Goal: Information Seeking & Learning: Learn about a topic

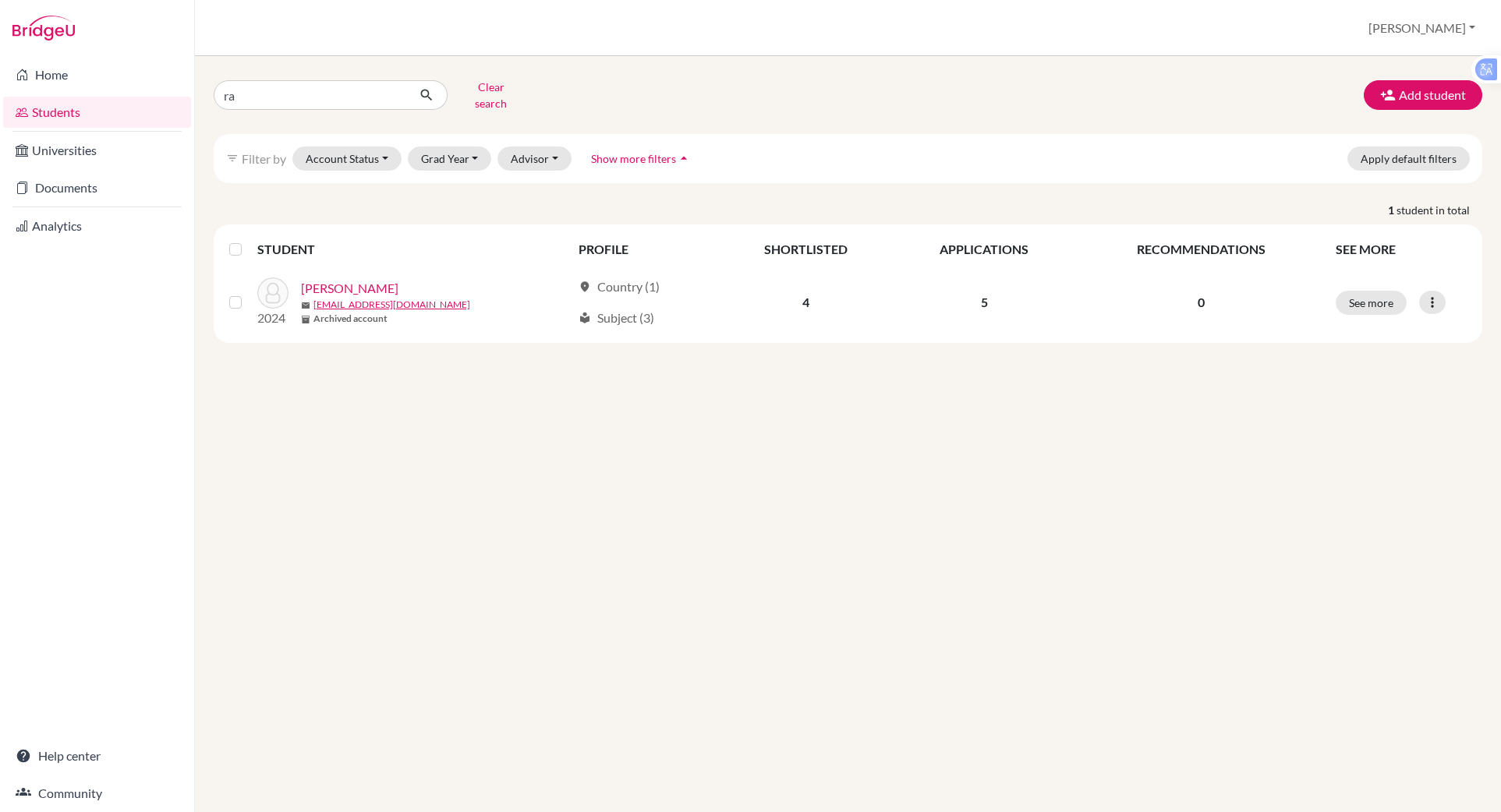
type input "r"
type input "soobin"
click button "submit" at bounding box center [426, 95] width 41 height 30
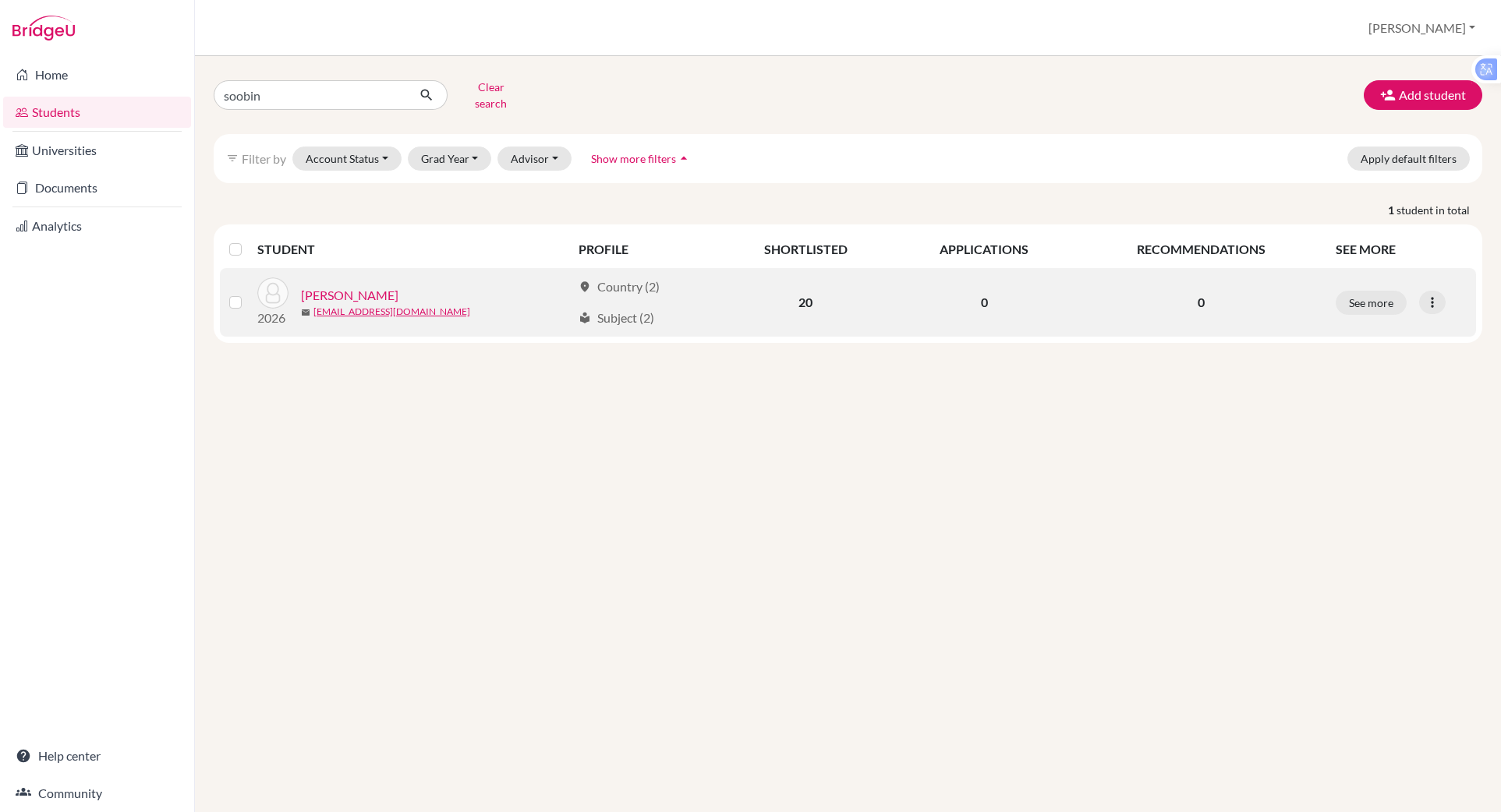
click at [350, 286] on link "[PERSON_NAME]" at bounding box center [349, 295] width 97 height 19
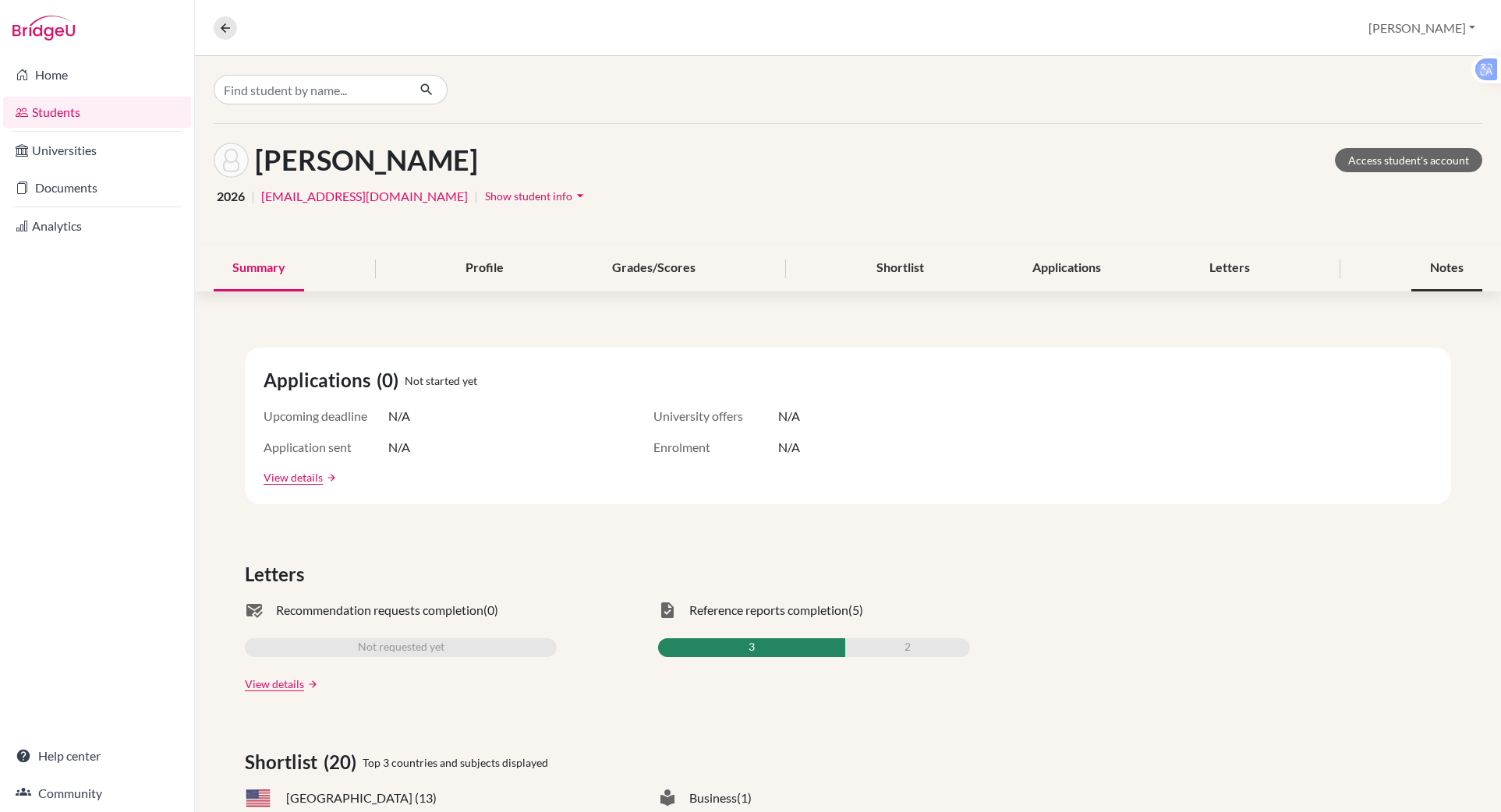
click at [1414, 270] on div "Notes" at bounding box center [1447, 269] width 71 height 46
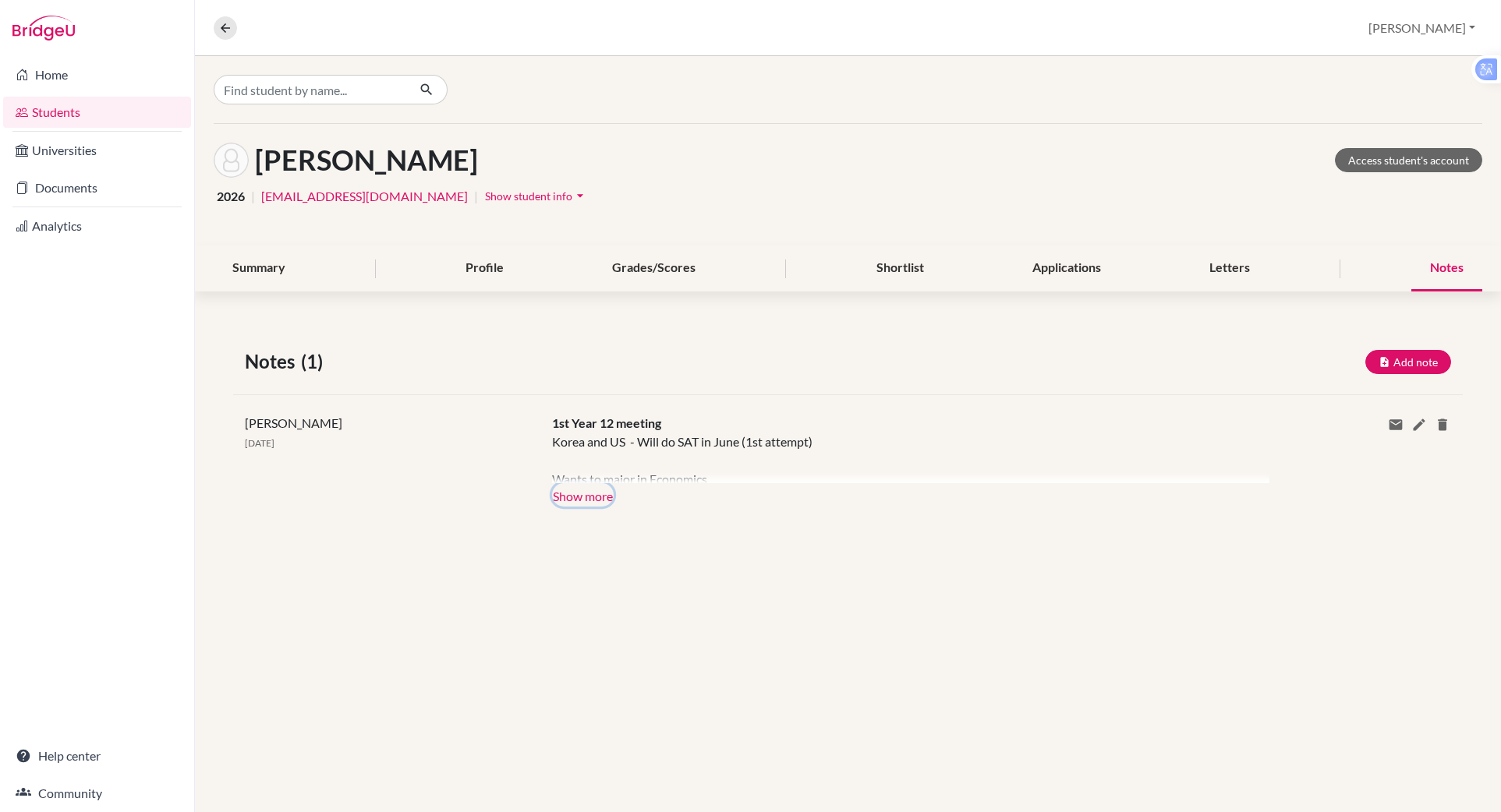
click at [583, 494] on button "Show more" at bounding box center [583, 495] width 62 height 24
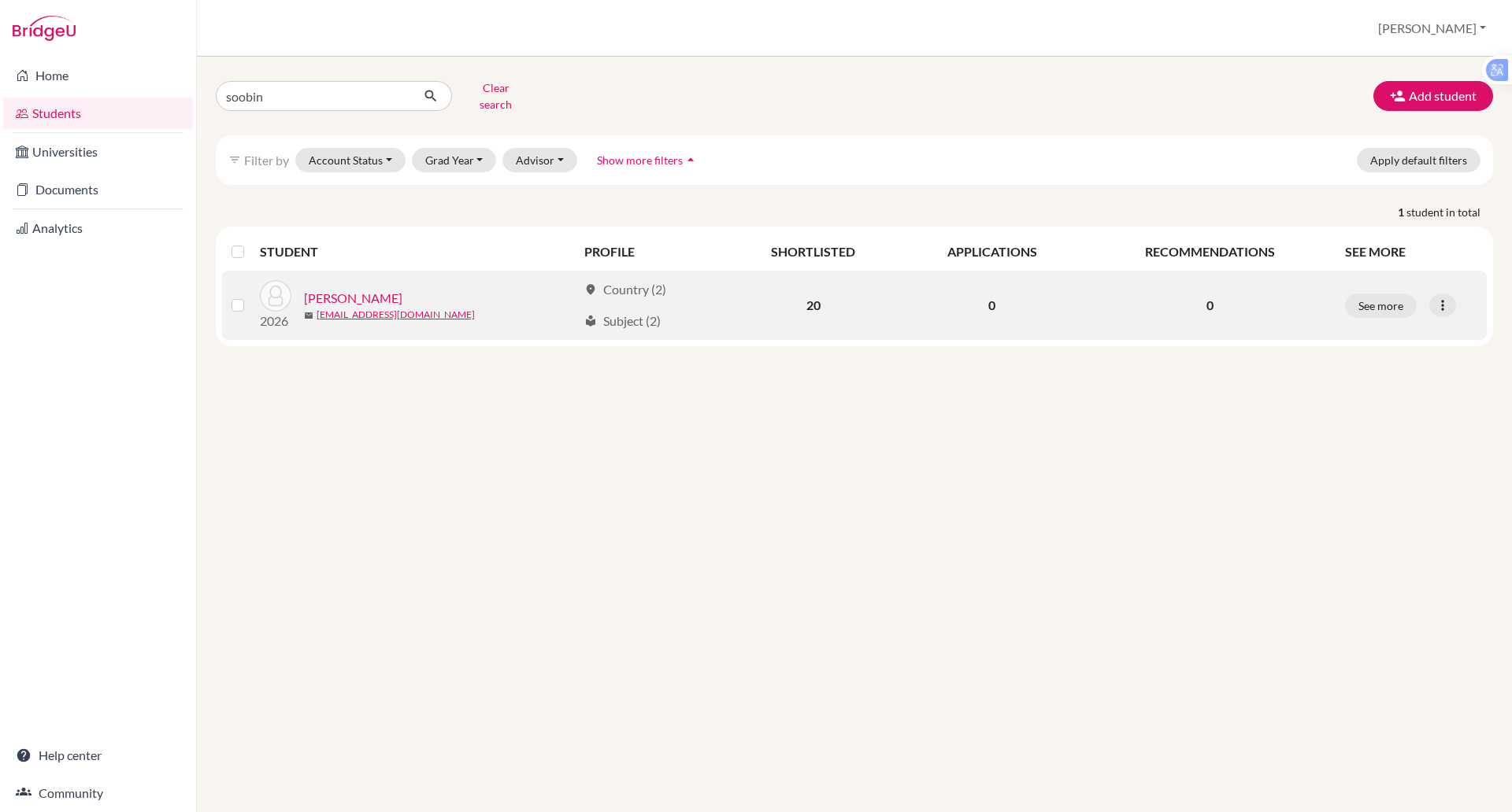
click at [338, 289] on link "Park, Isabella" at bounding box center [352, 298] width 98 height 19
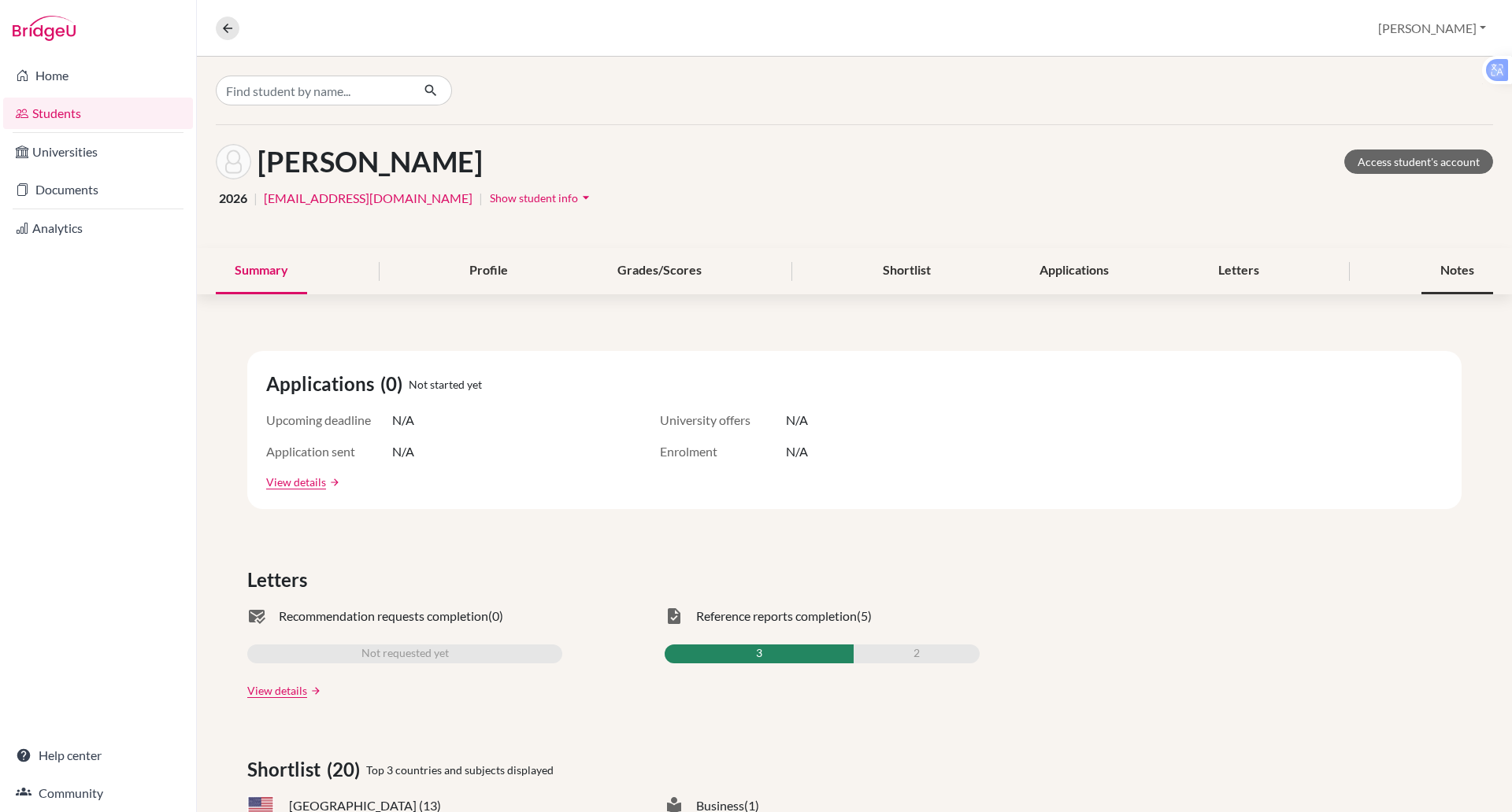
click at [1437, 260] on div "Notes" at bounding box center [1457, 271] width 72 height 47
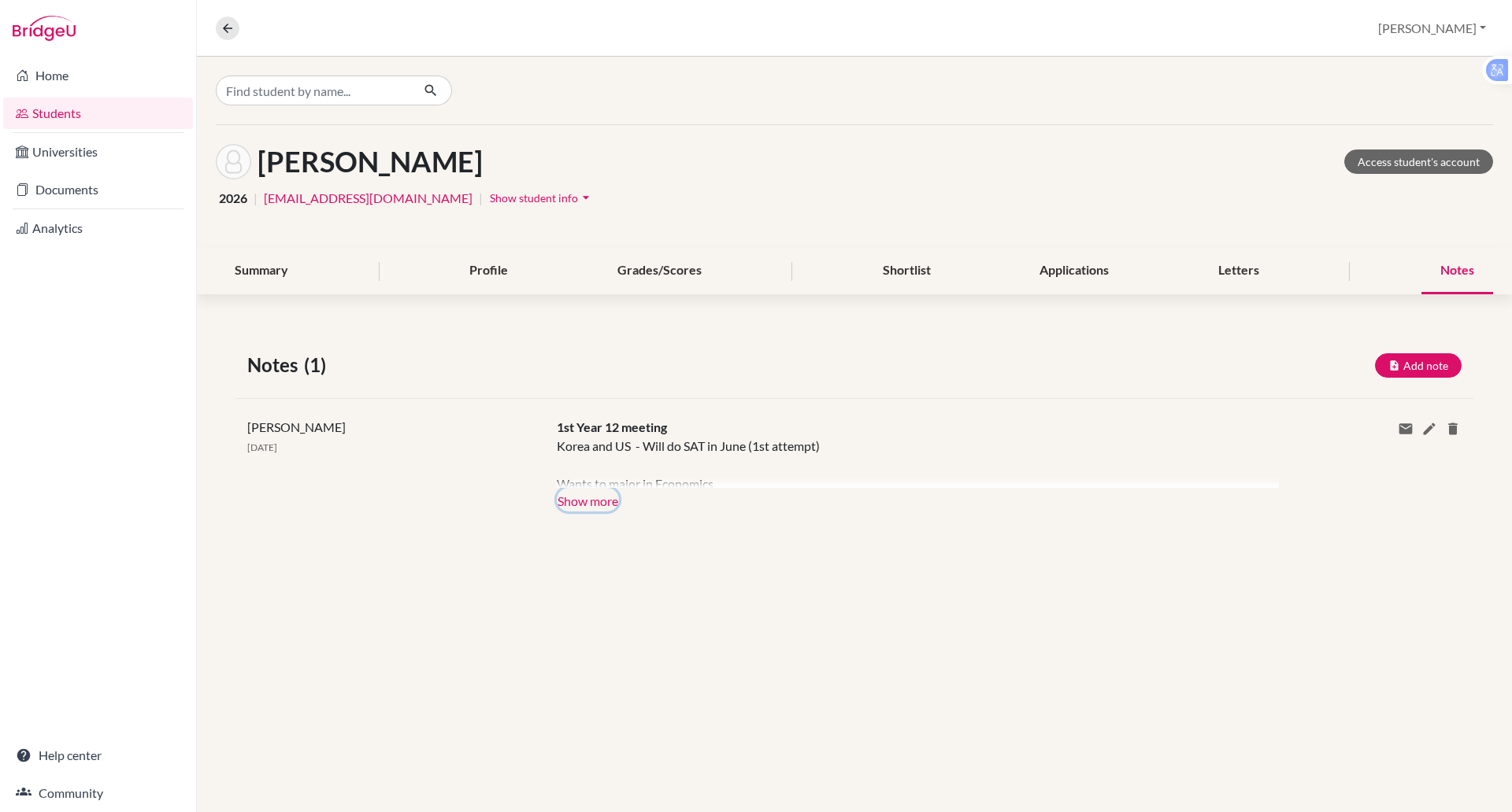
click at [576, 500] on button "Show more" at bounding box center [588, 500] width 63 height 24
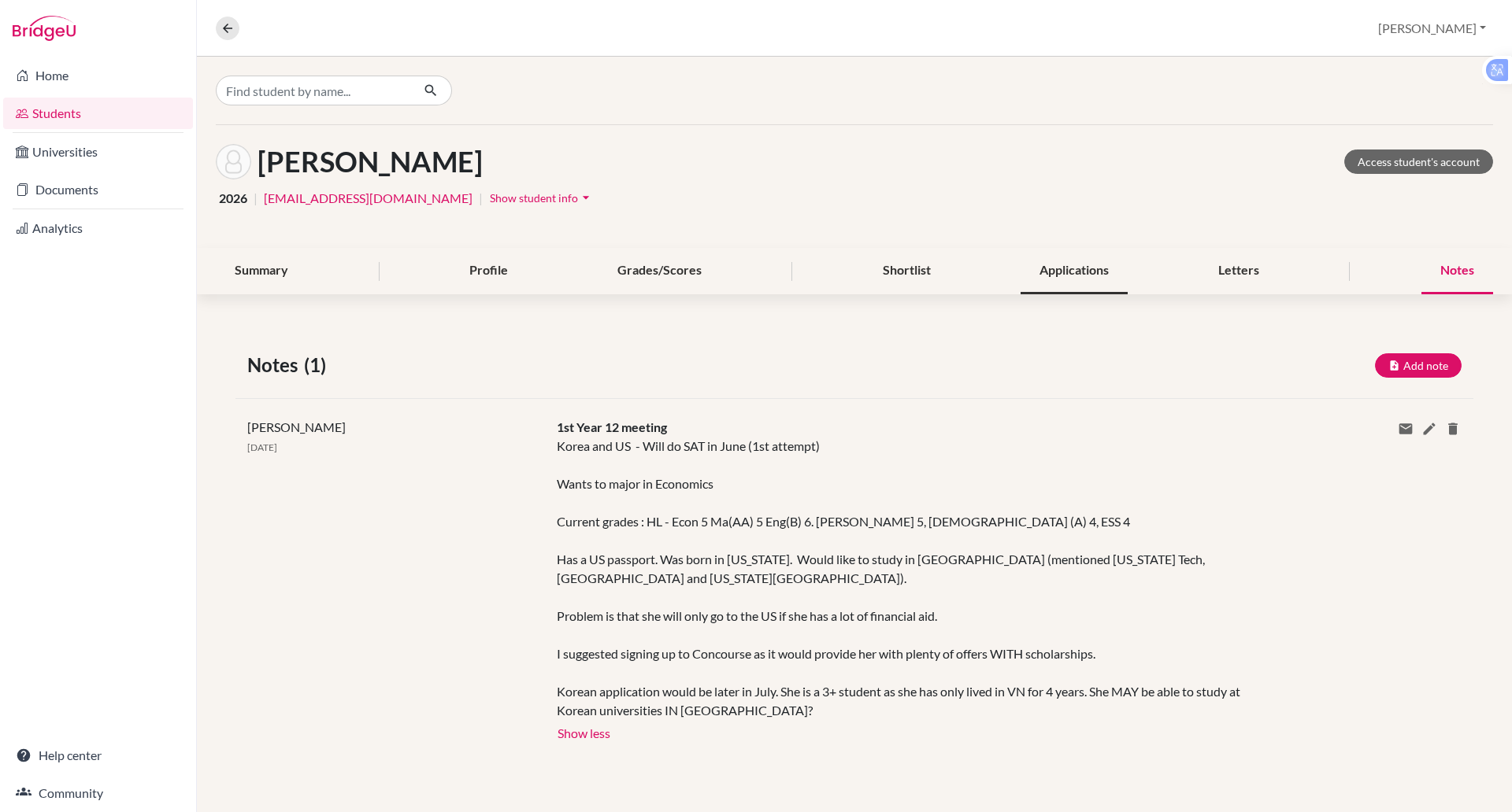
click at [1097, 277] on div "Applications" at bounding box center [1073, 271] width 107 height 47
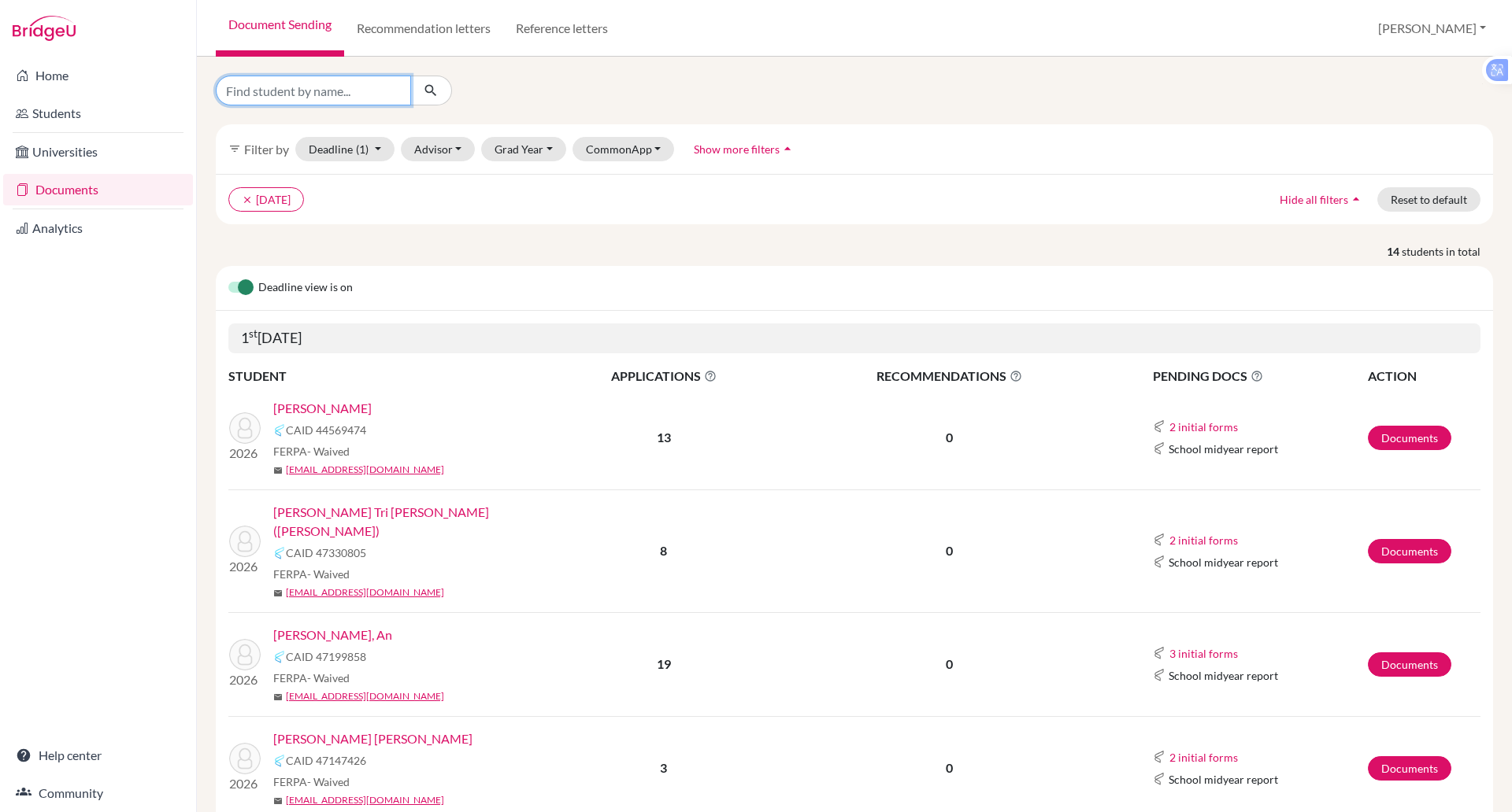
click at [297, 90] on input "Find student by name..." at bounding box center [314, 90] width 195 height 30
type input "s"
click at [252, 199] on icon "clear" at bounding box center [247, 200] width 11 height 11
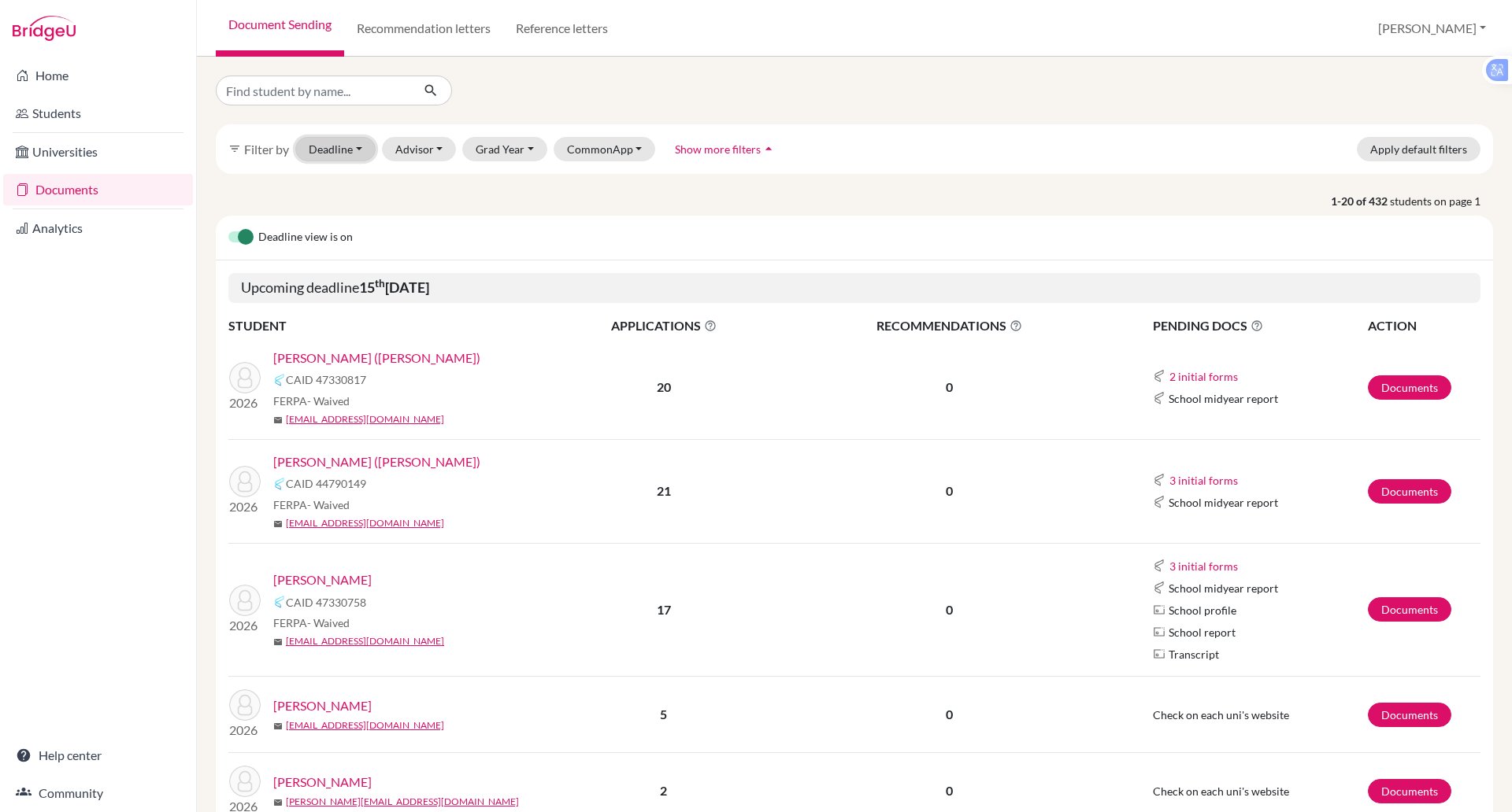
click at [358, 156] on button "Deadline - Select a date range Or double click for a single date selection [DAT…" at bounding box center [335, 149] width 80 height 25
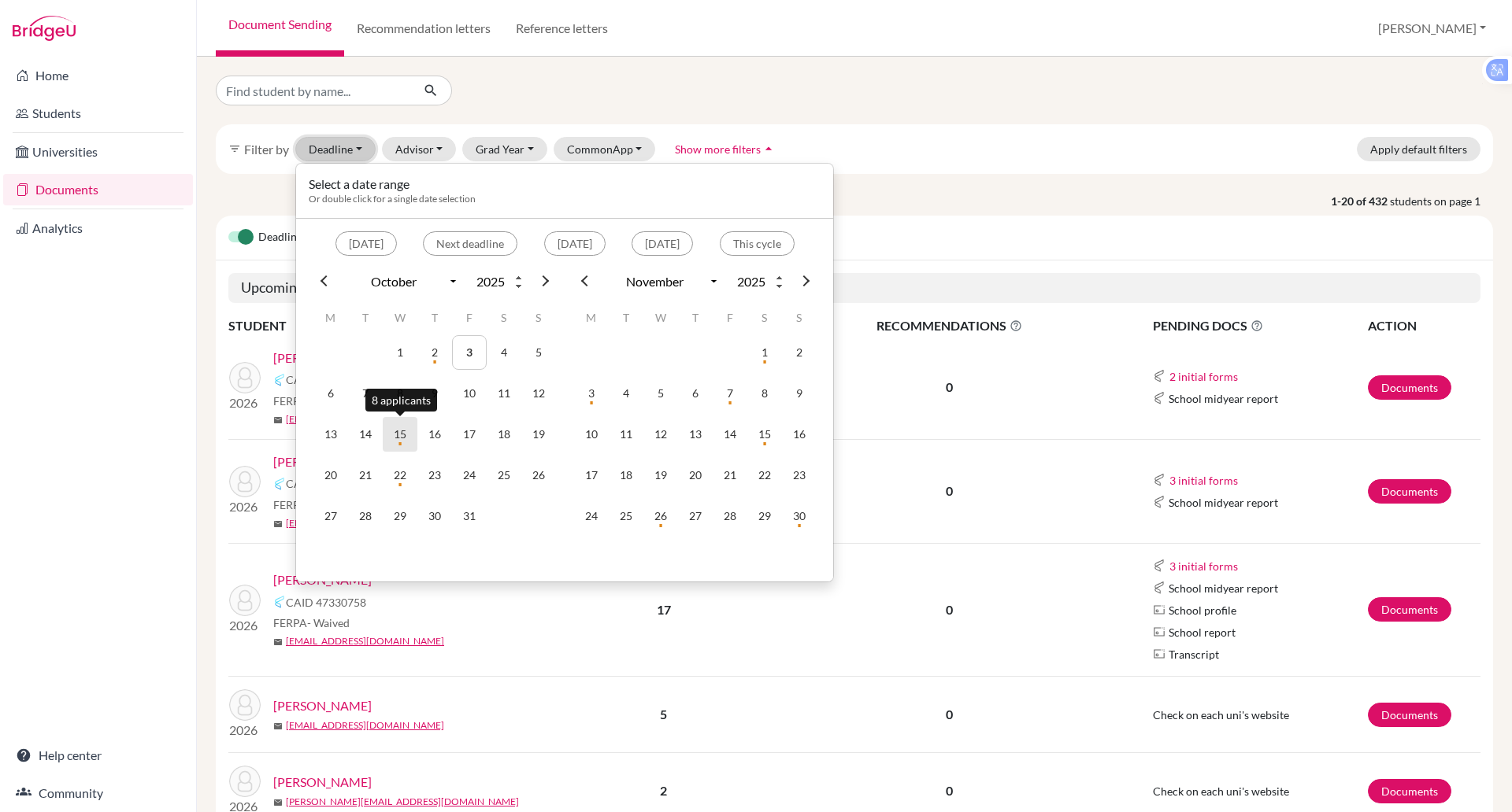
click at [395, 439] on td "15" at bounding box center [400, 435] width 35 height 35
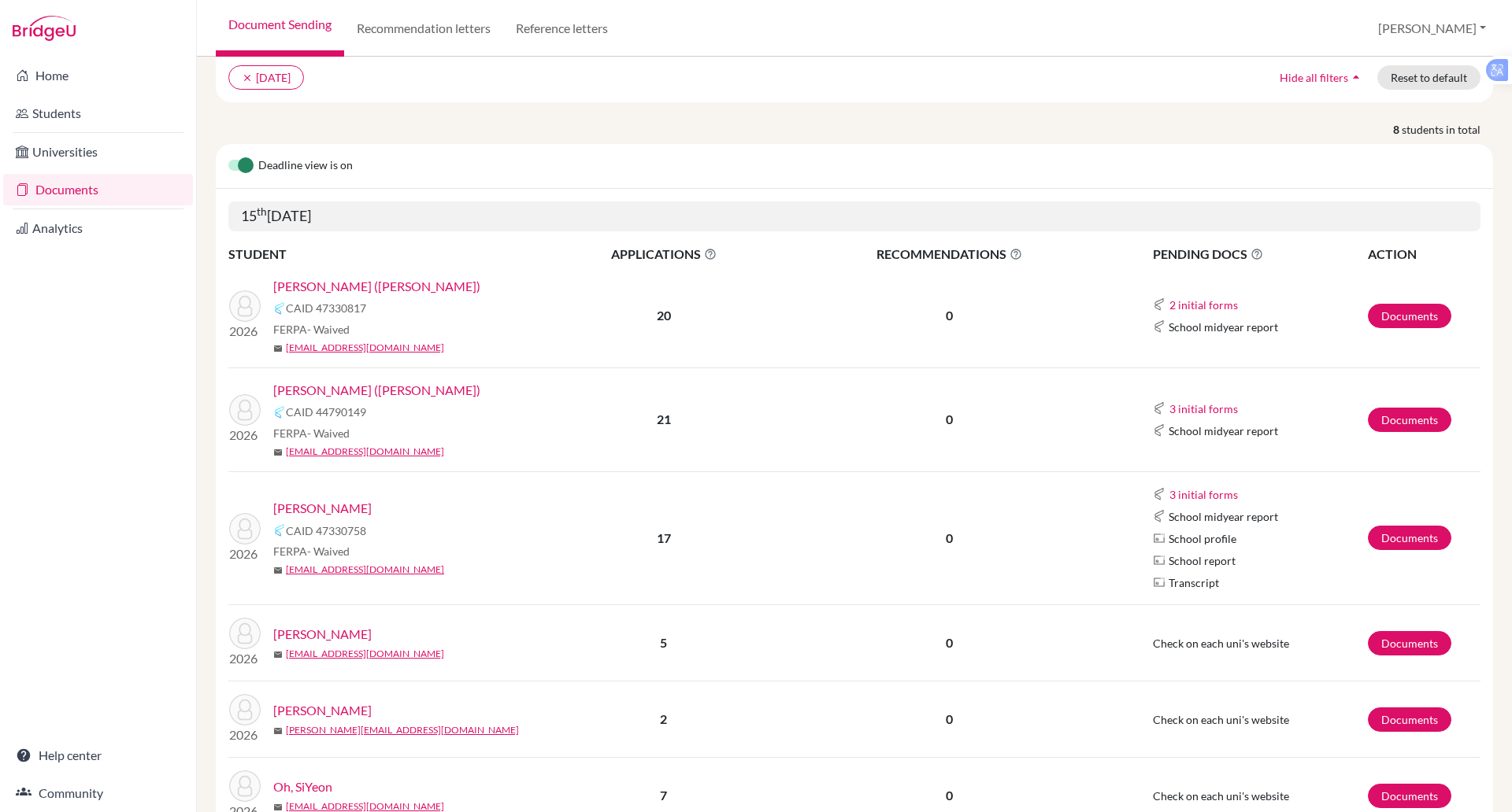
scroll to position [123, 0]
click at [266, 85] on button "clear [DATE]" at bounding box center [266, 76] width 75 height 25
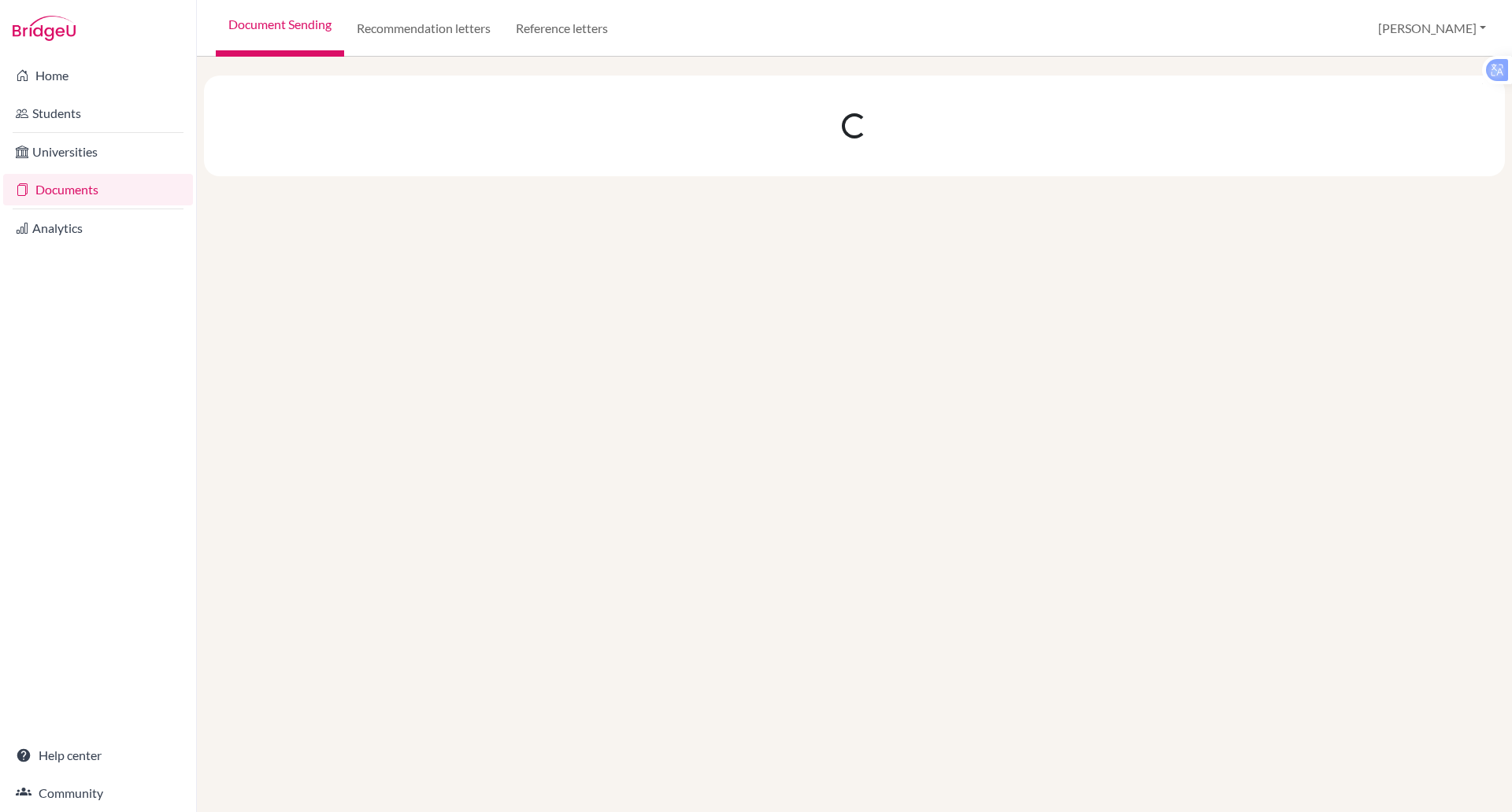
scroll to position [0, 0]
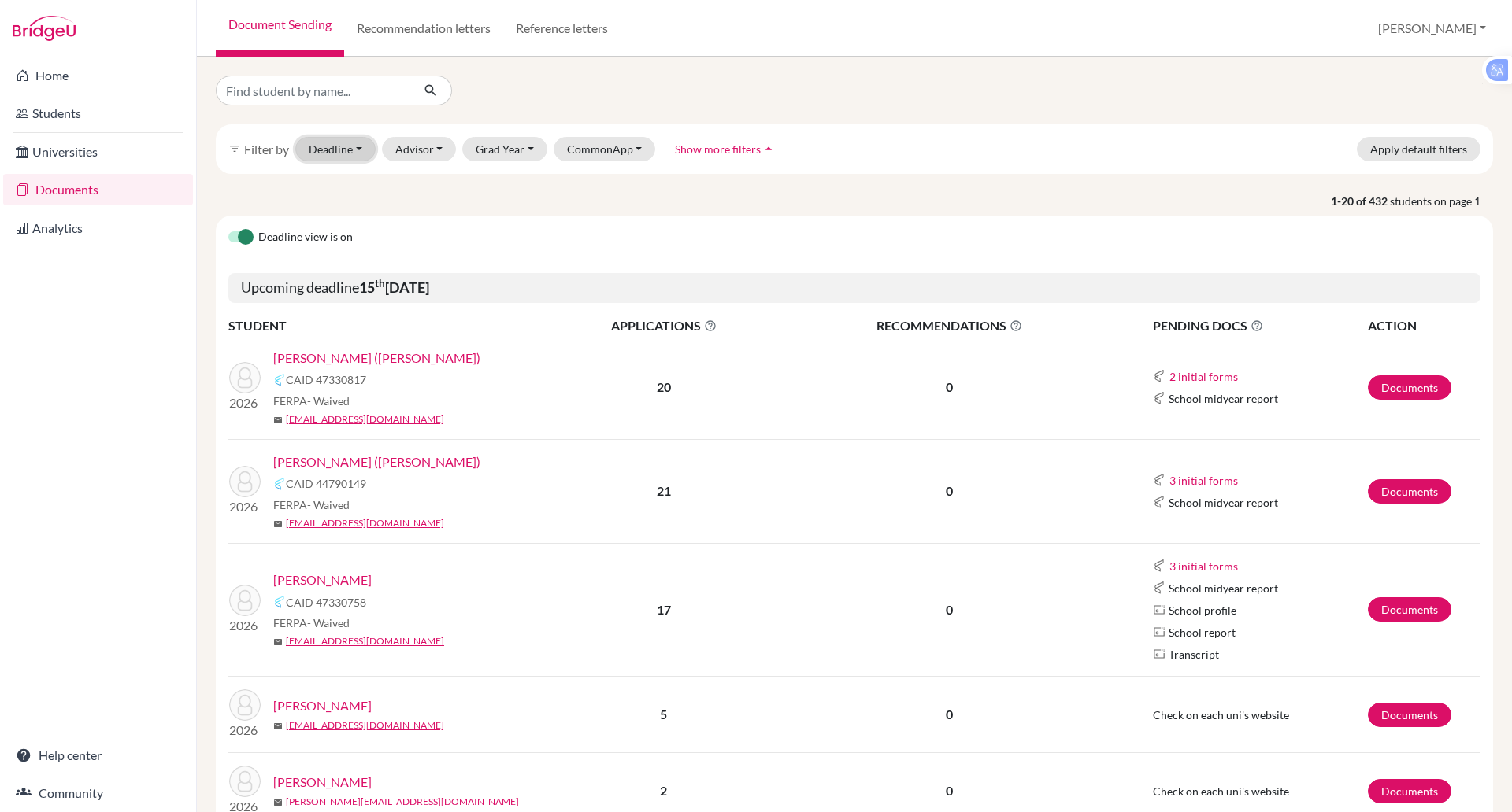
drag, startPoint x: 522, startPoint y: 223, endPoint x: 357, endPoint y: 144, distance: 182.9
click at [357, 144] on button "Deadline - Select a date range Or double click for a single date selection Toda…" at bounding box center [335, 149] width 80 height 25
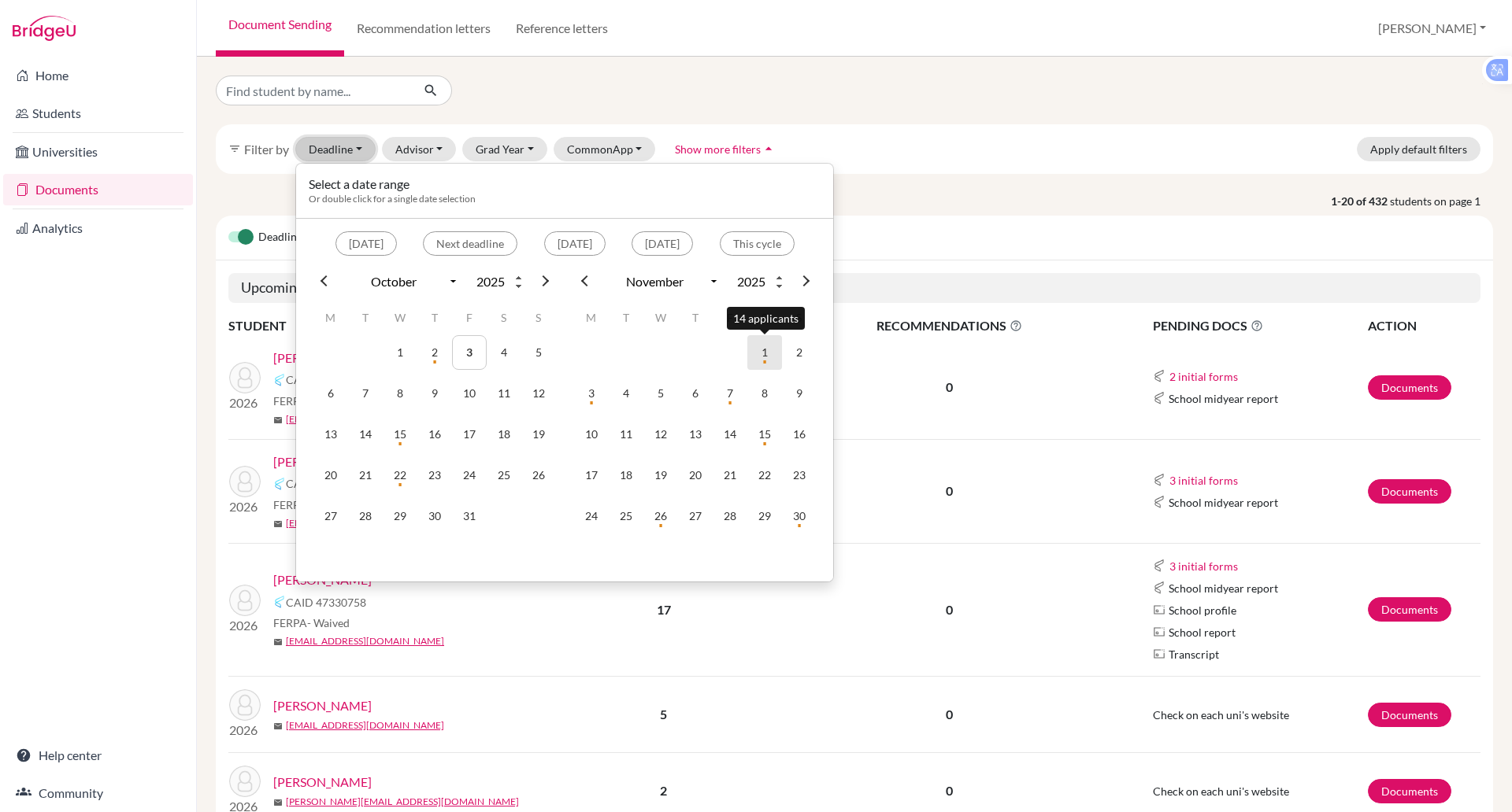
click at [765, 358] on td "1" at bounding box center [764, 353] width 35 height 35
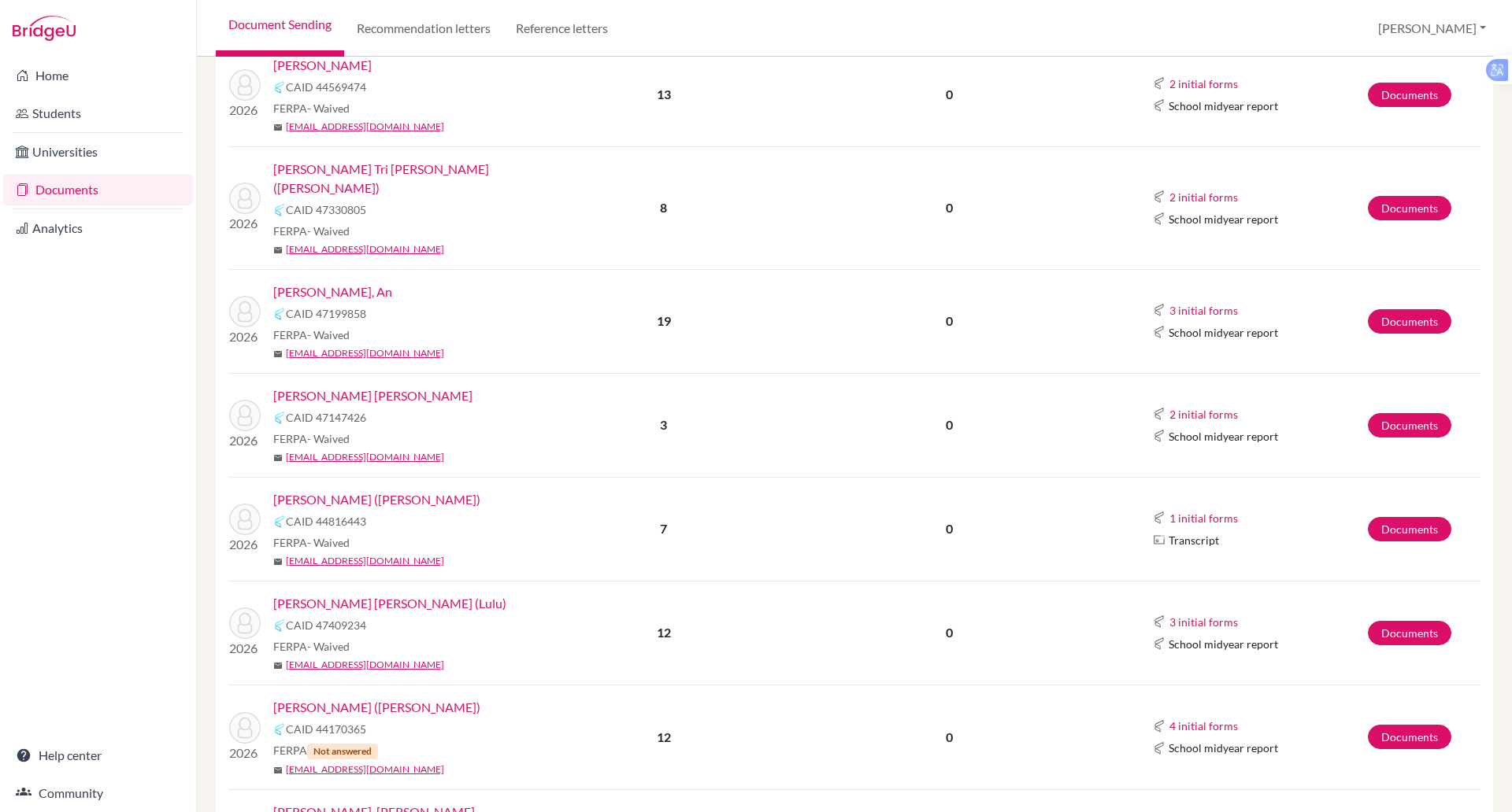
scroll to position [390, 0]
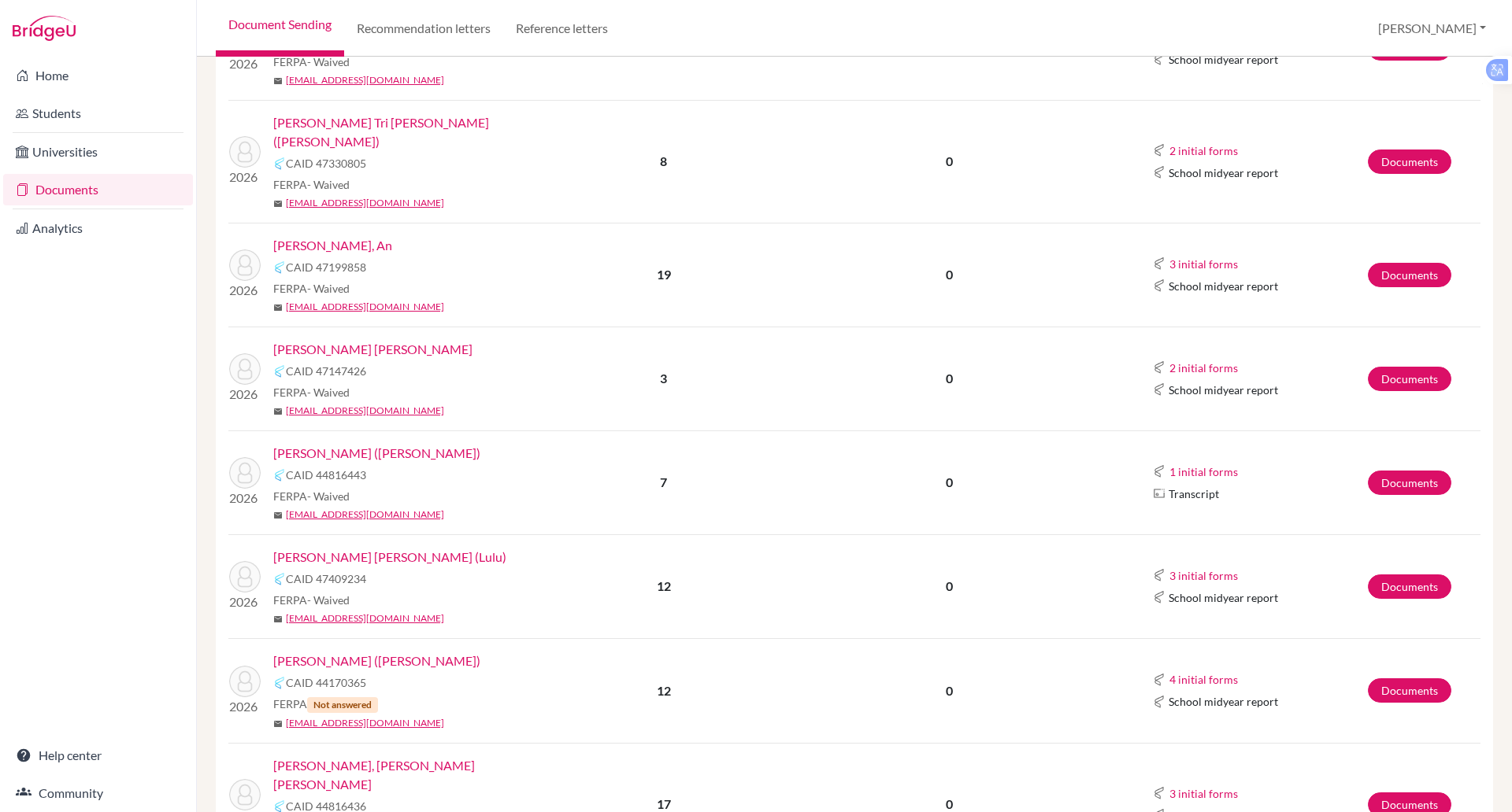
click at [256, 673] on img at bounding box center [245, 681] width 31 height 31
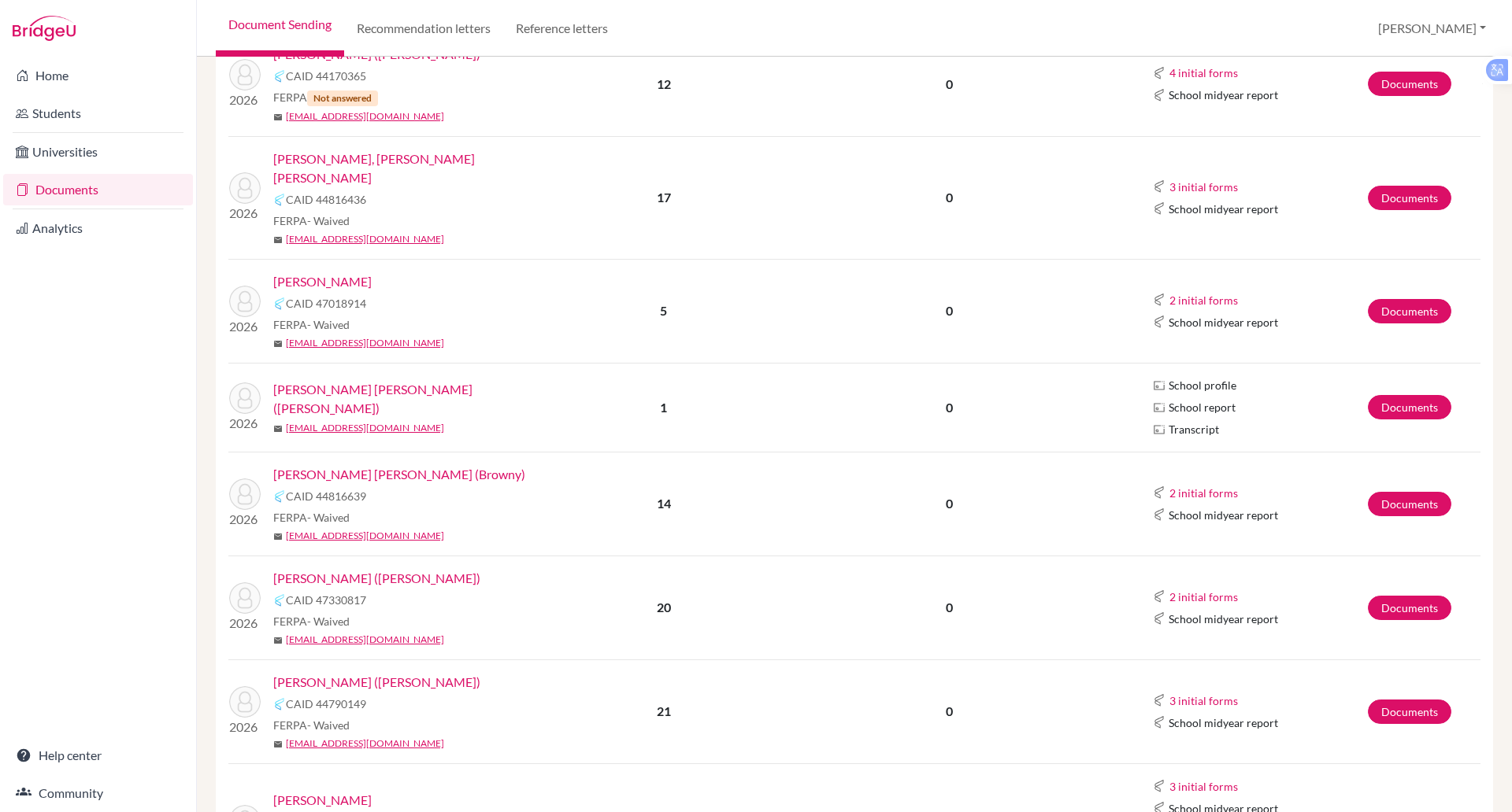
scroll to position [1106, 0]
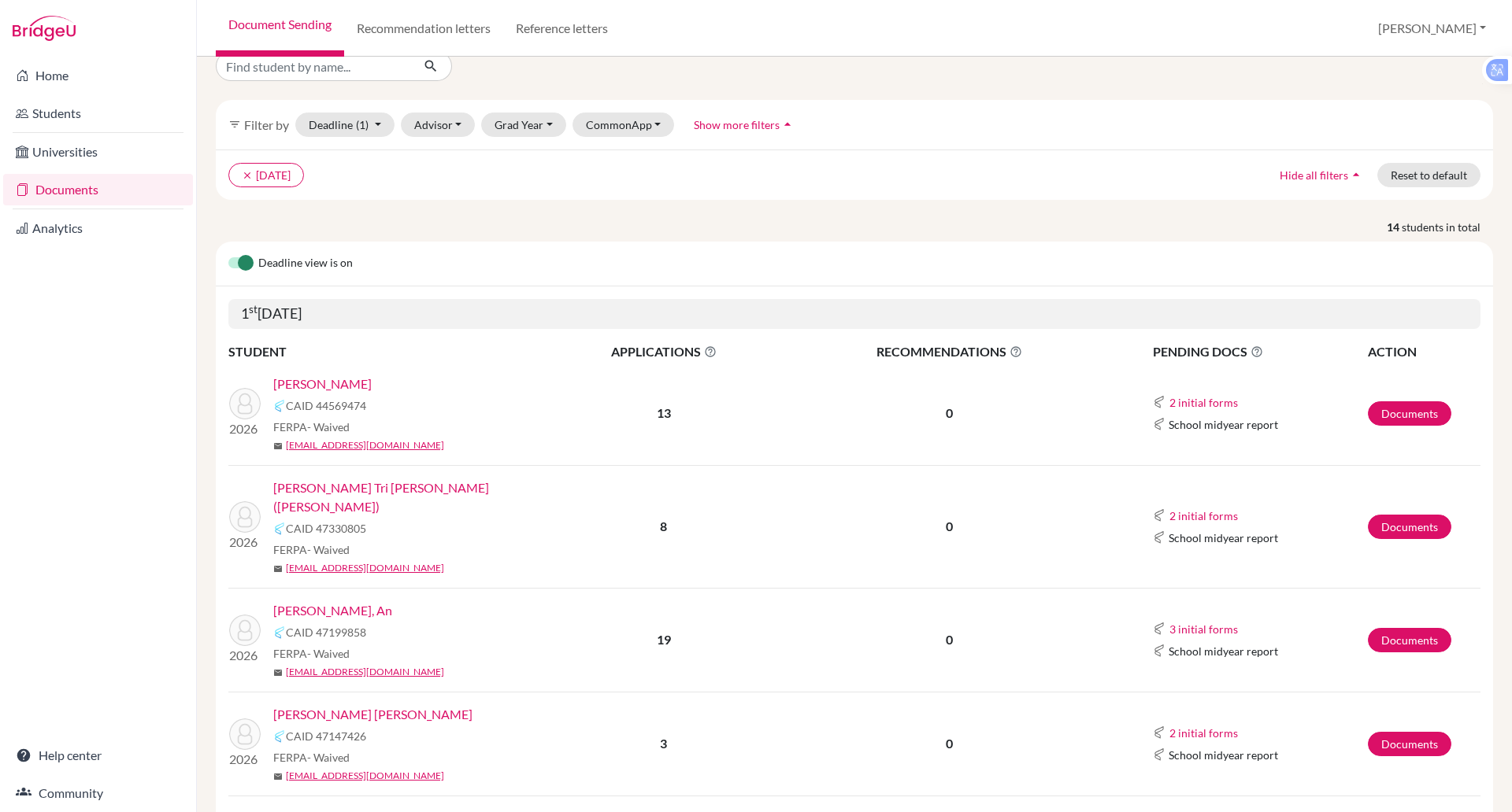
scroll to position [24, 0]
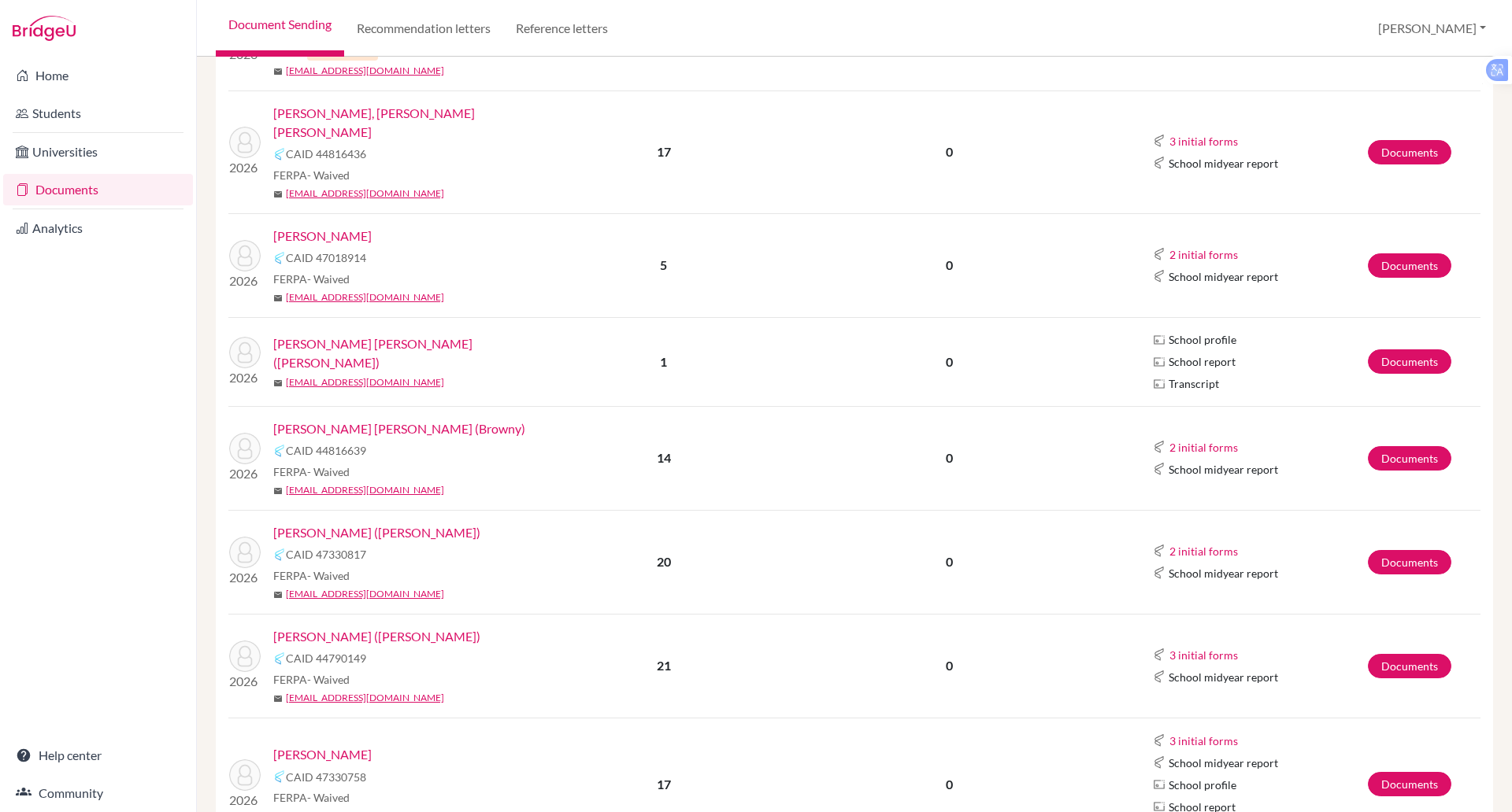
scroll to position [1043, 0]
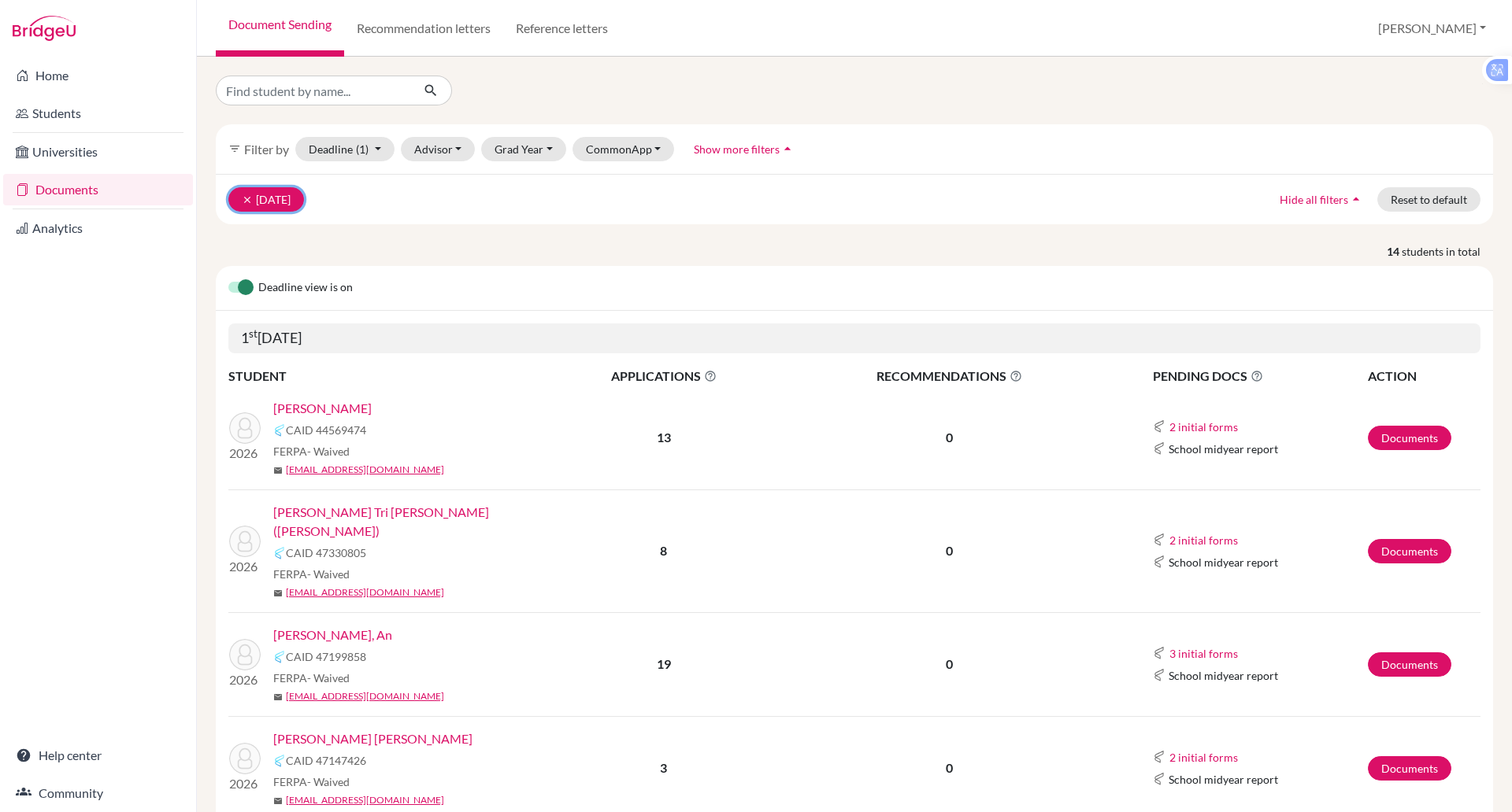
click at [304, 206] on button "clear [DATE]" at bounding box center [266, 200] width 75 height 25
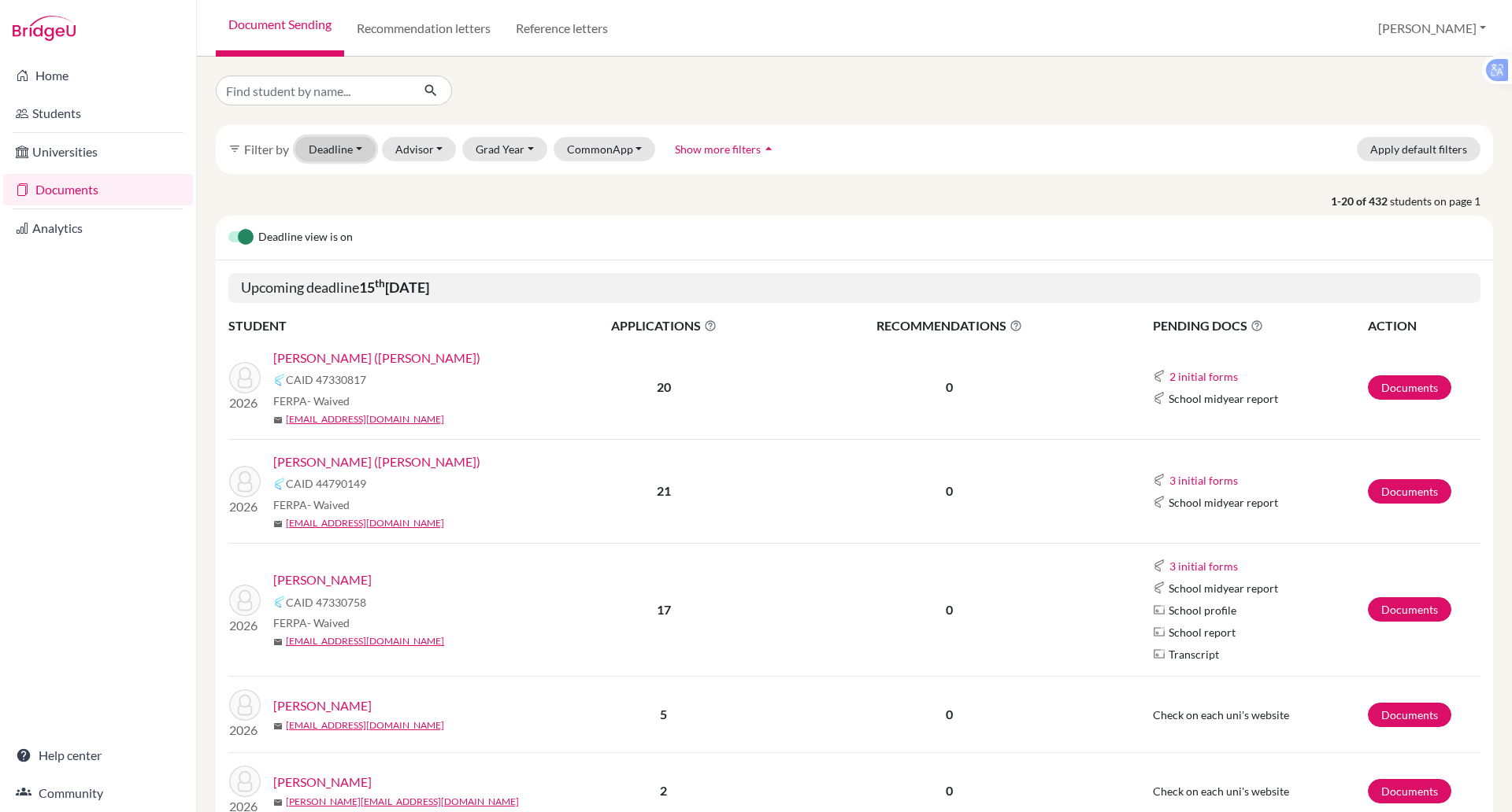
click at [342, 147] on button "Deadline - Select a date range Or double click for a single date selection [DAT…" at bounding box center [335, 149] width 80 height 25
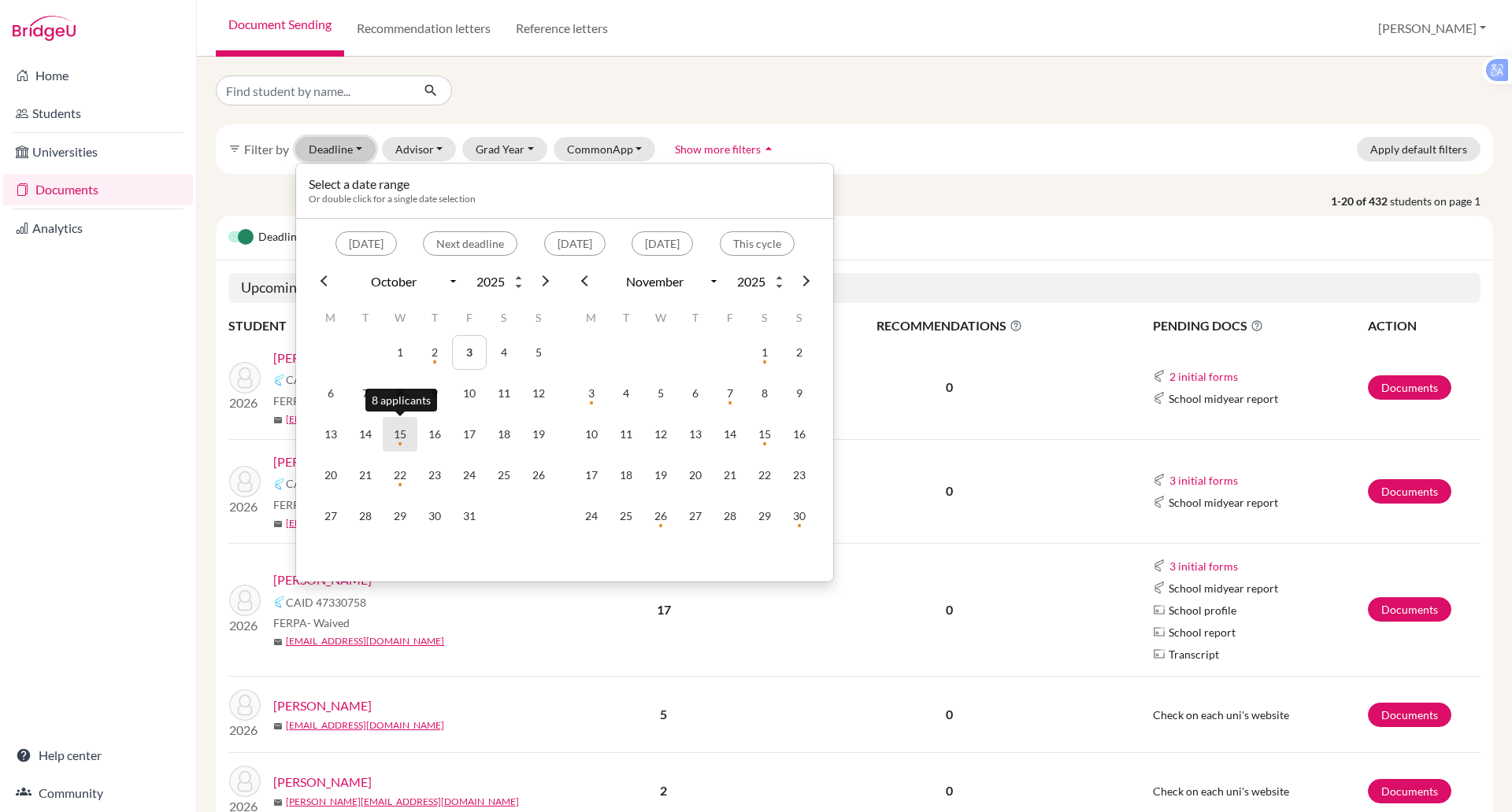
click at [405, 429] on td "15" at bounding box center [400, 435] width 35 height 35
drag, startPoint x: 405, startPoint y: 429, endPoint x: 392, endPoint y: 434, distance: 13.9
click at [392, 434] on td "15" at bounding box center [400, 435] width 35 height 35
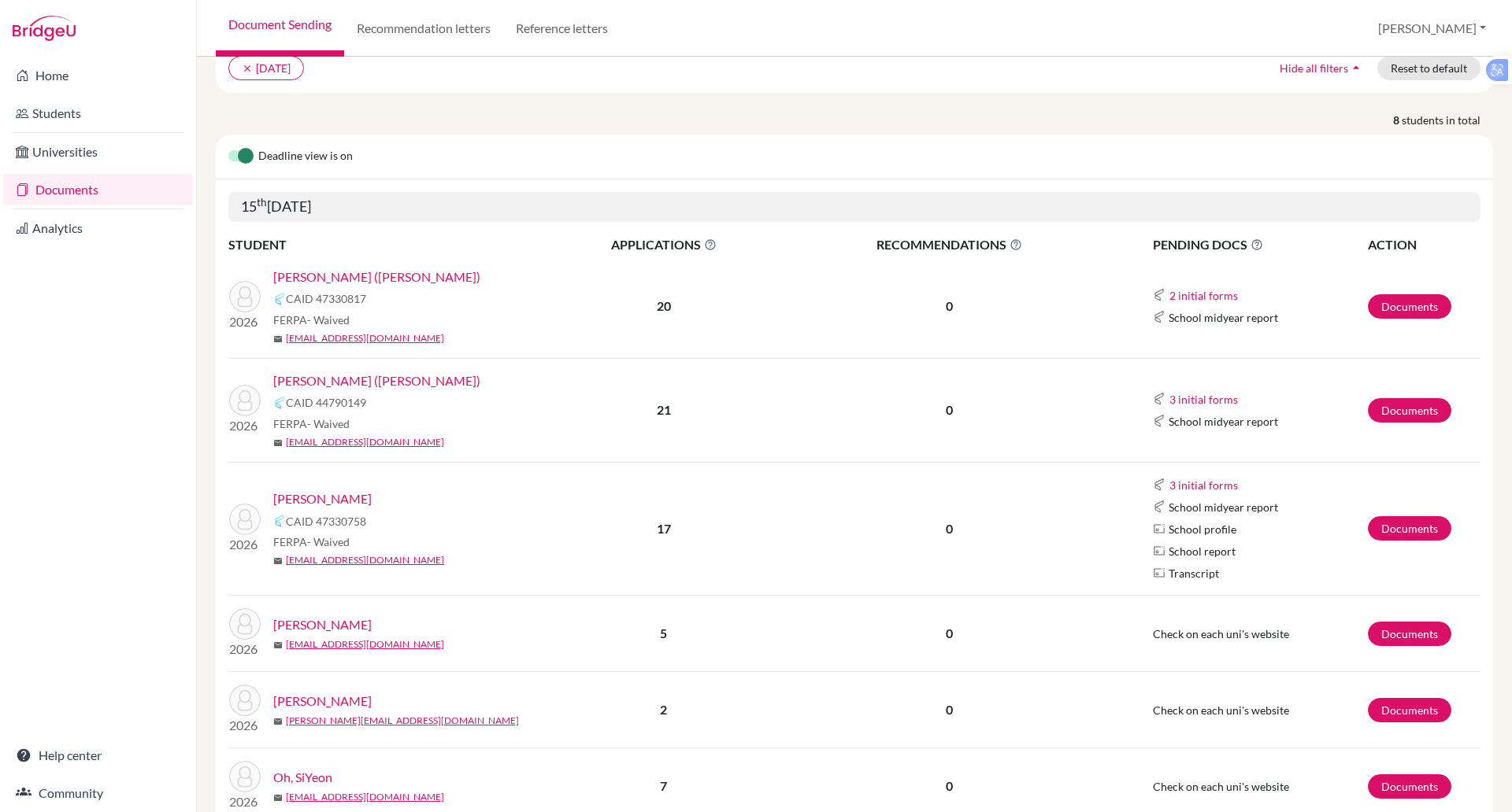
scroll to position [31, 0]
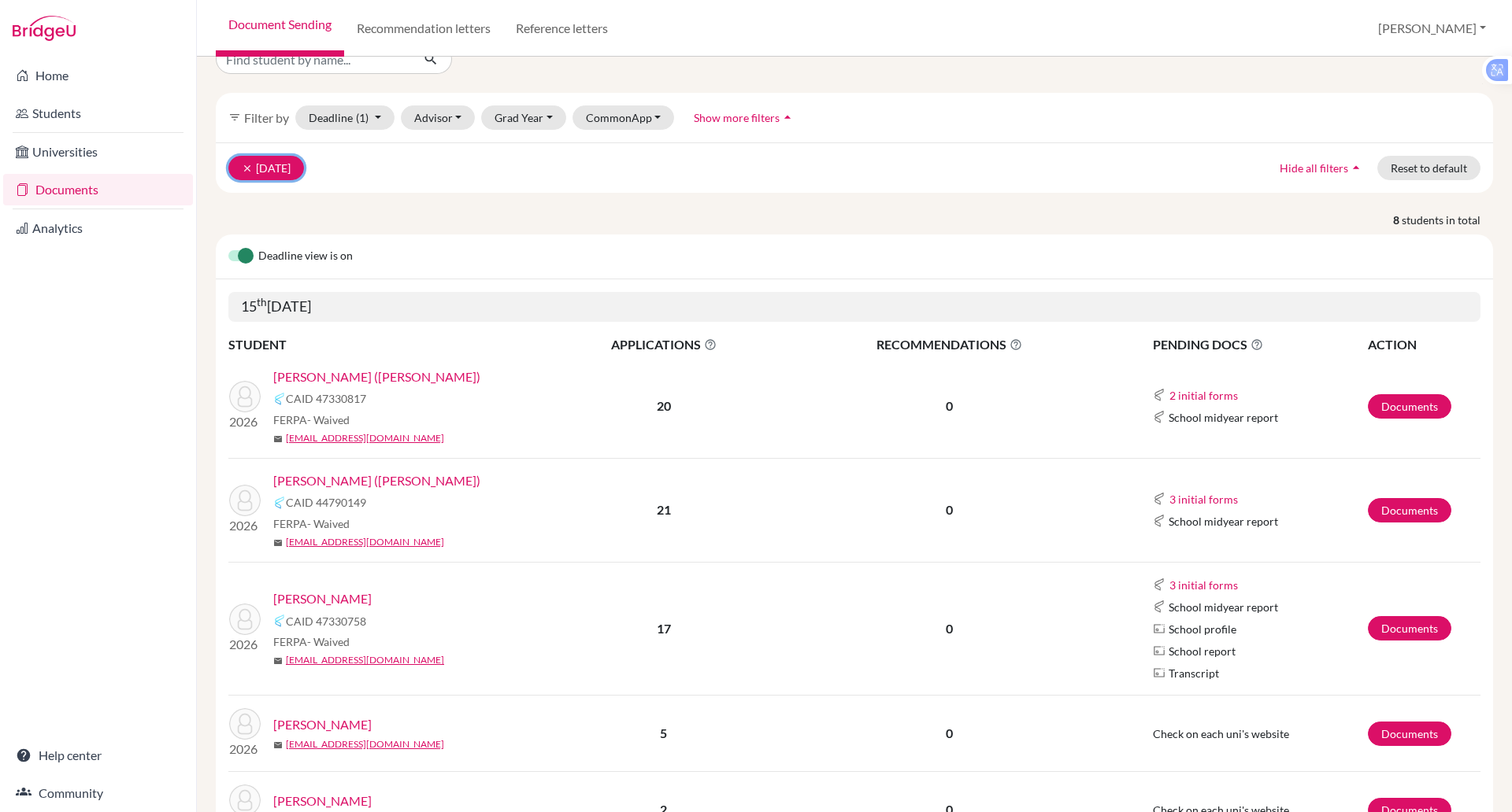
click at [304, 175] on button "clear 15 Oct 2025" at bounding box center [266, 168] width 75 height 25
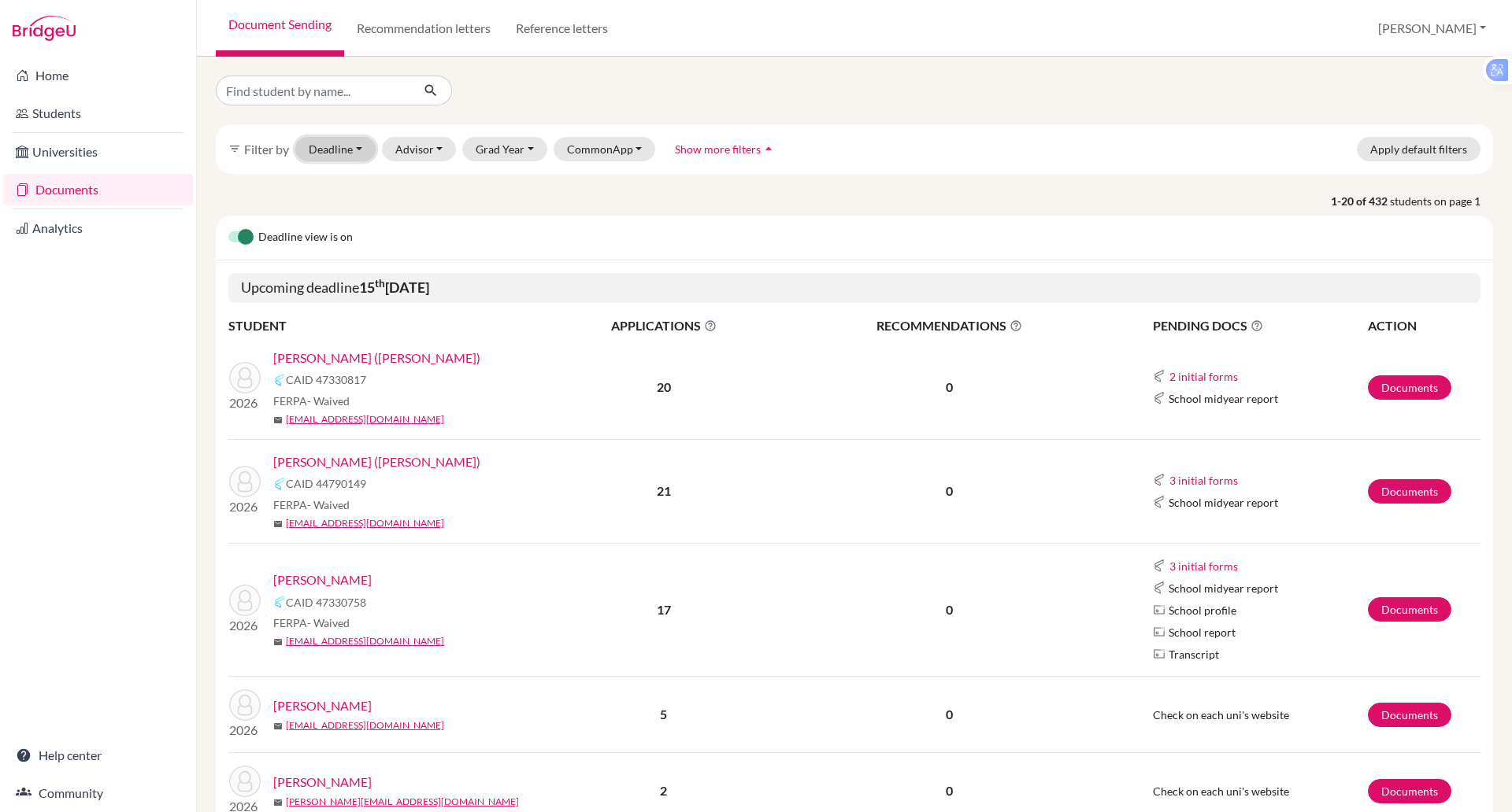
click at [349, 148] on button "Deadline - Select a date range Or double click for a single date selection Toda…" at bounding box center [335, 149] width 80 height 25
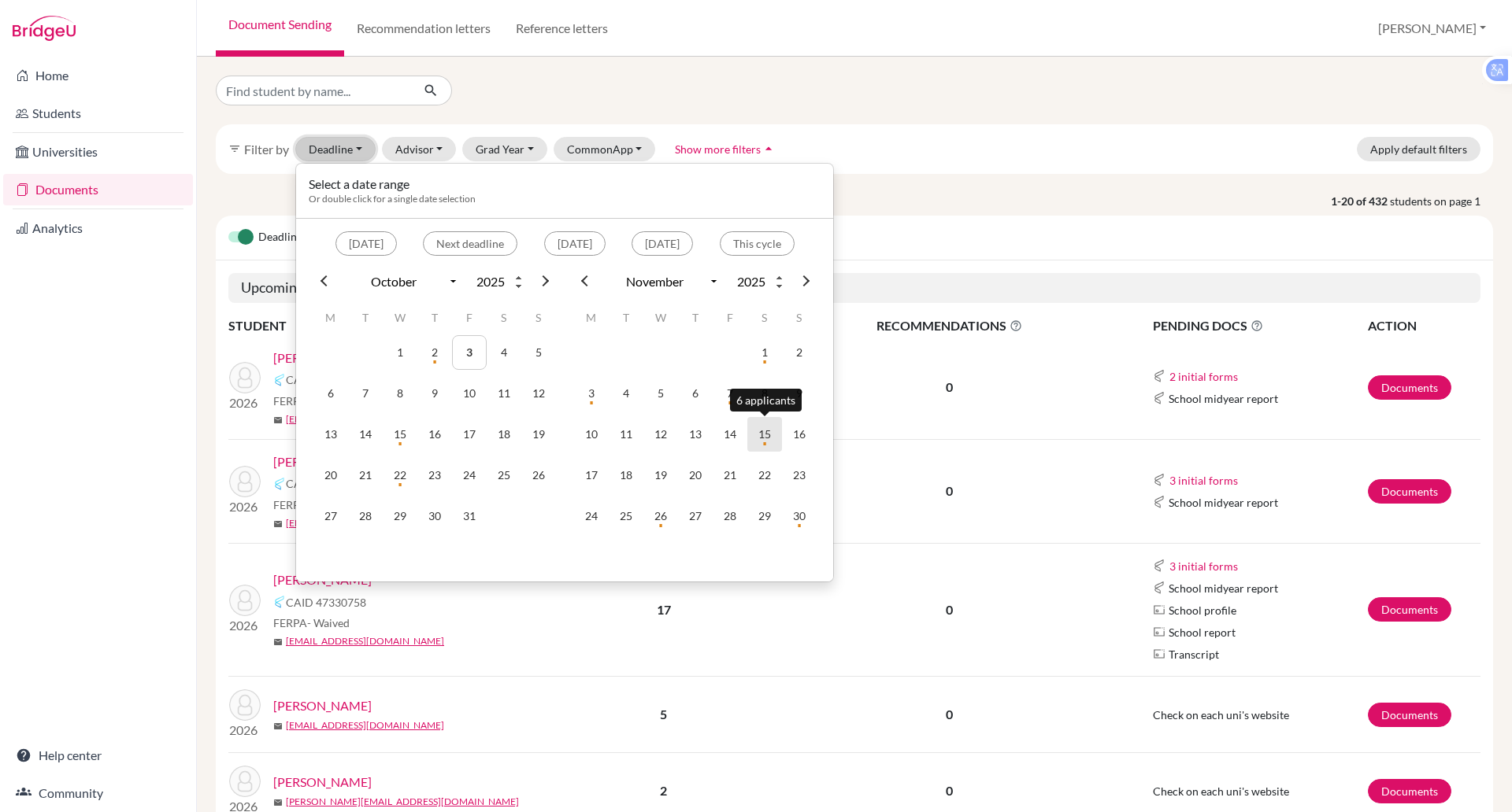
click at [762, 441] on td "15" at bounding box center [764, 435] width 35 height 35
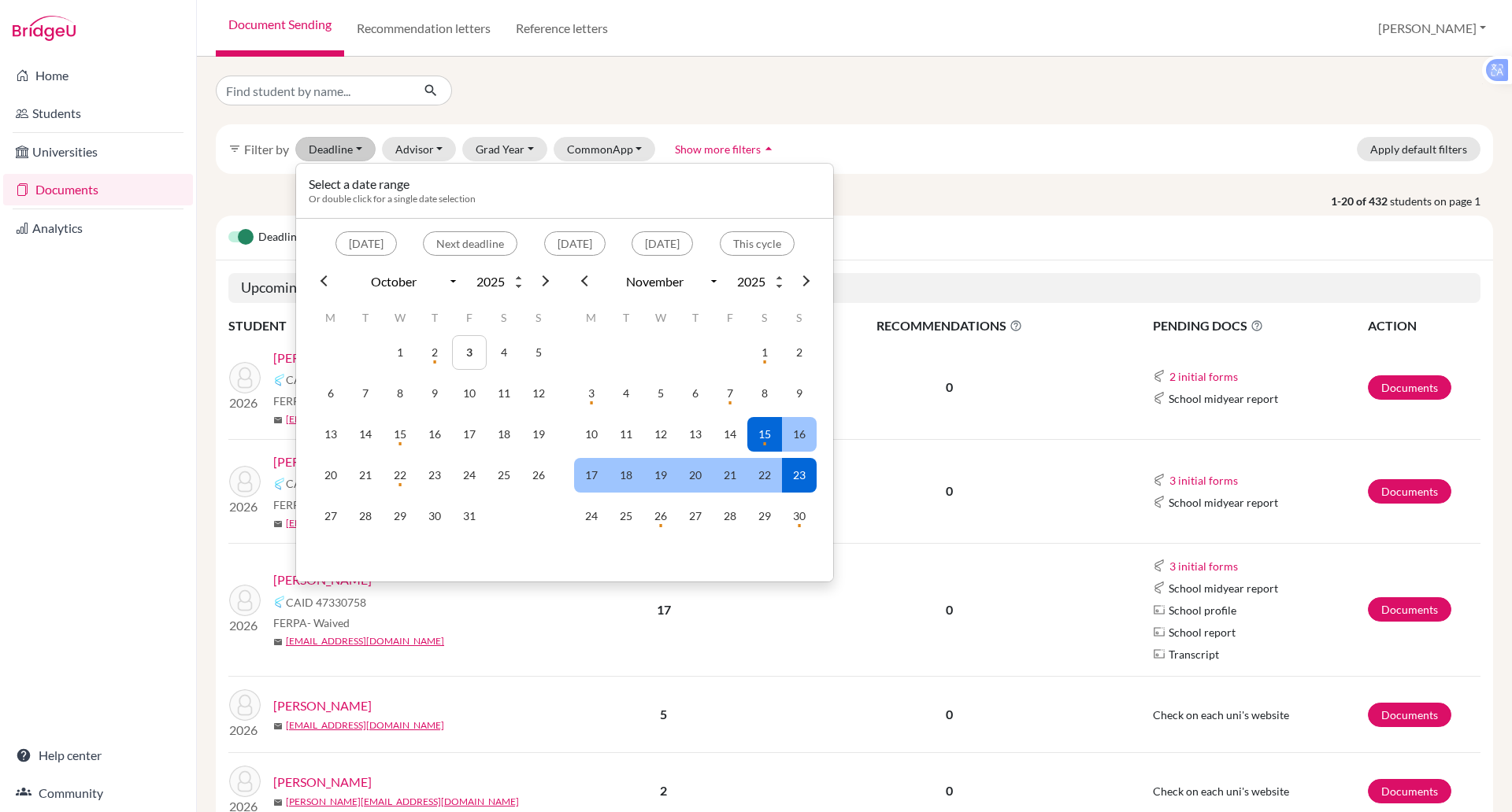
click at [900, 364] on td "0" at bounding box center [950, 388] width 331 height 104
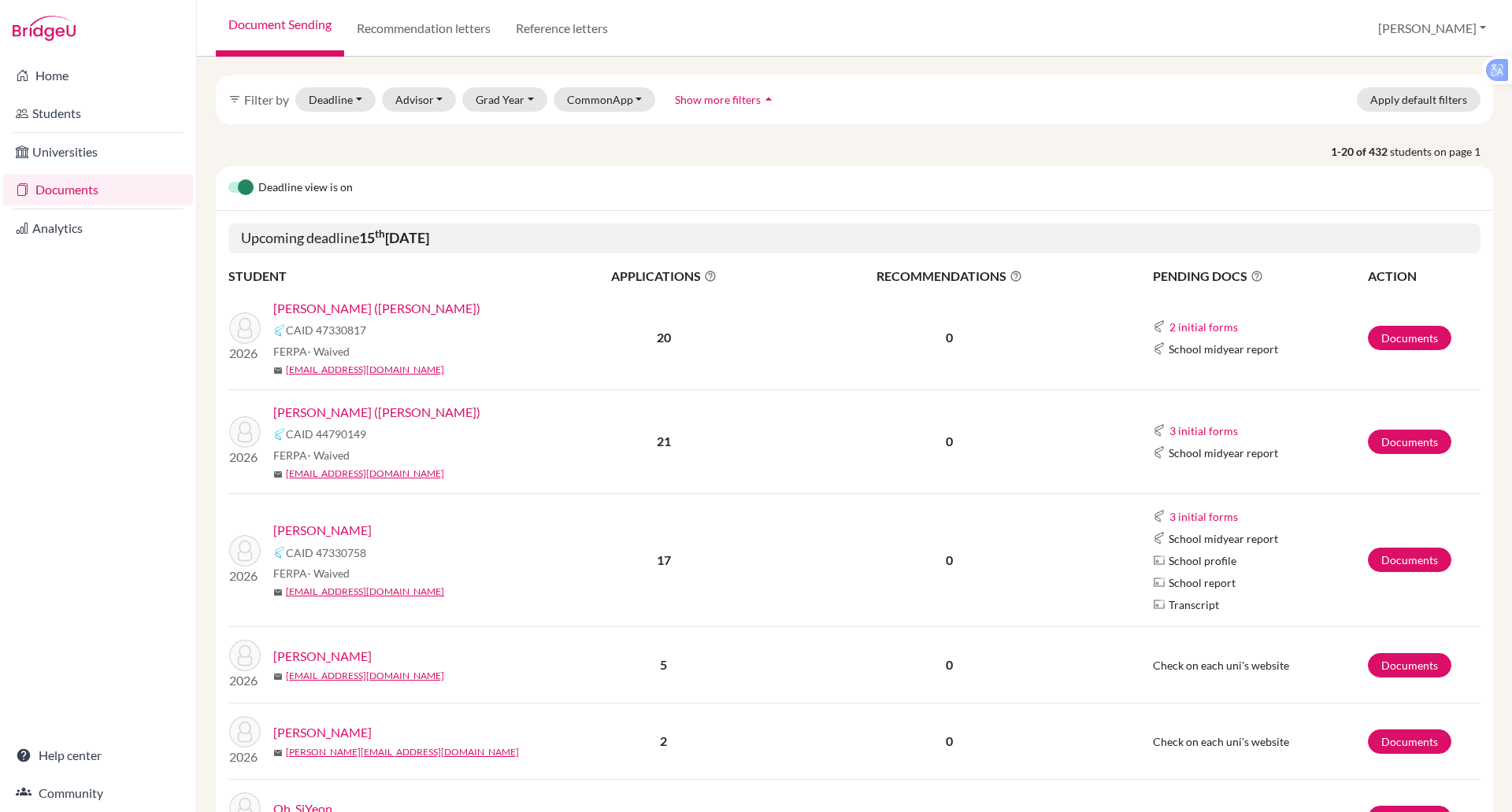
scroll to position [51, 0]
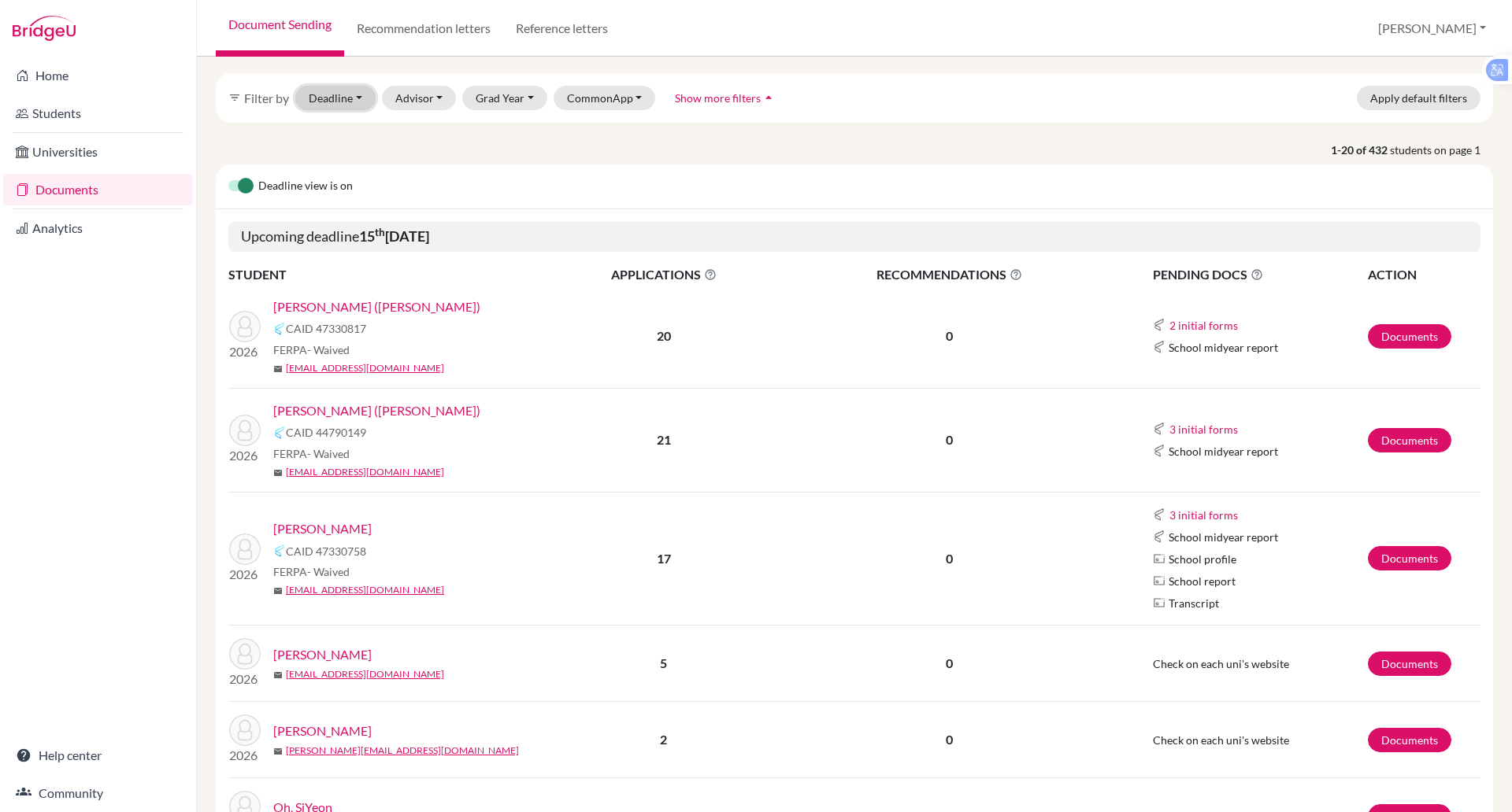
click at [353, 98] on button "Deadline 11/15/2025 - 11/23/2025 Select a date range Or double click for a sing…" at bounding box center [335, 97] width 80 height 25
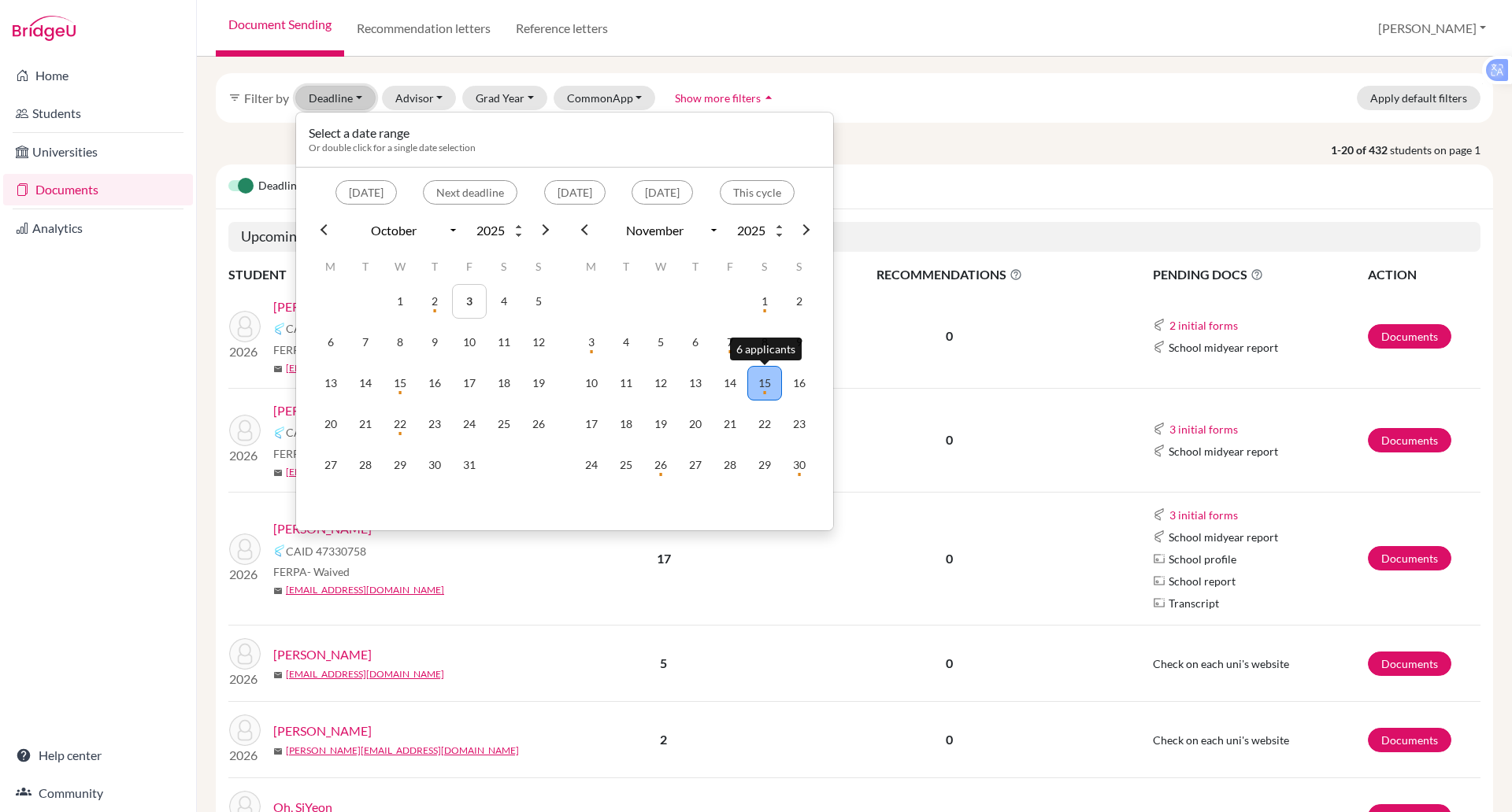
click at [758, 383] on td "15" at bounding box center [764, 383] width 35 height 35
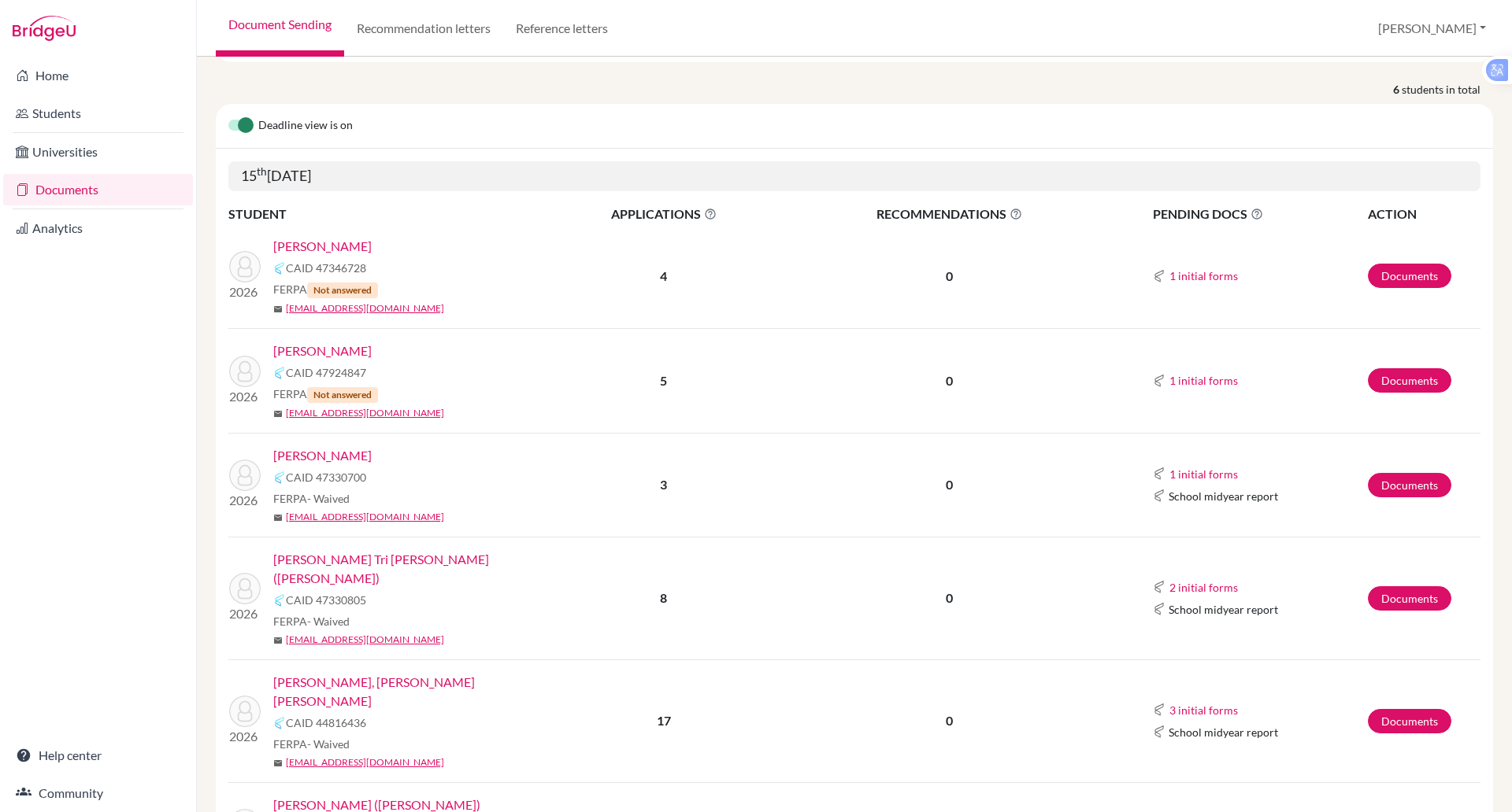
scroll to position [166, 0]
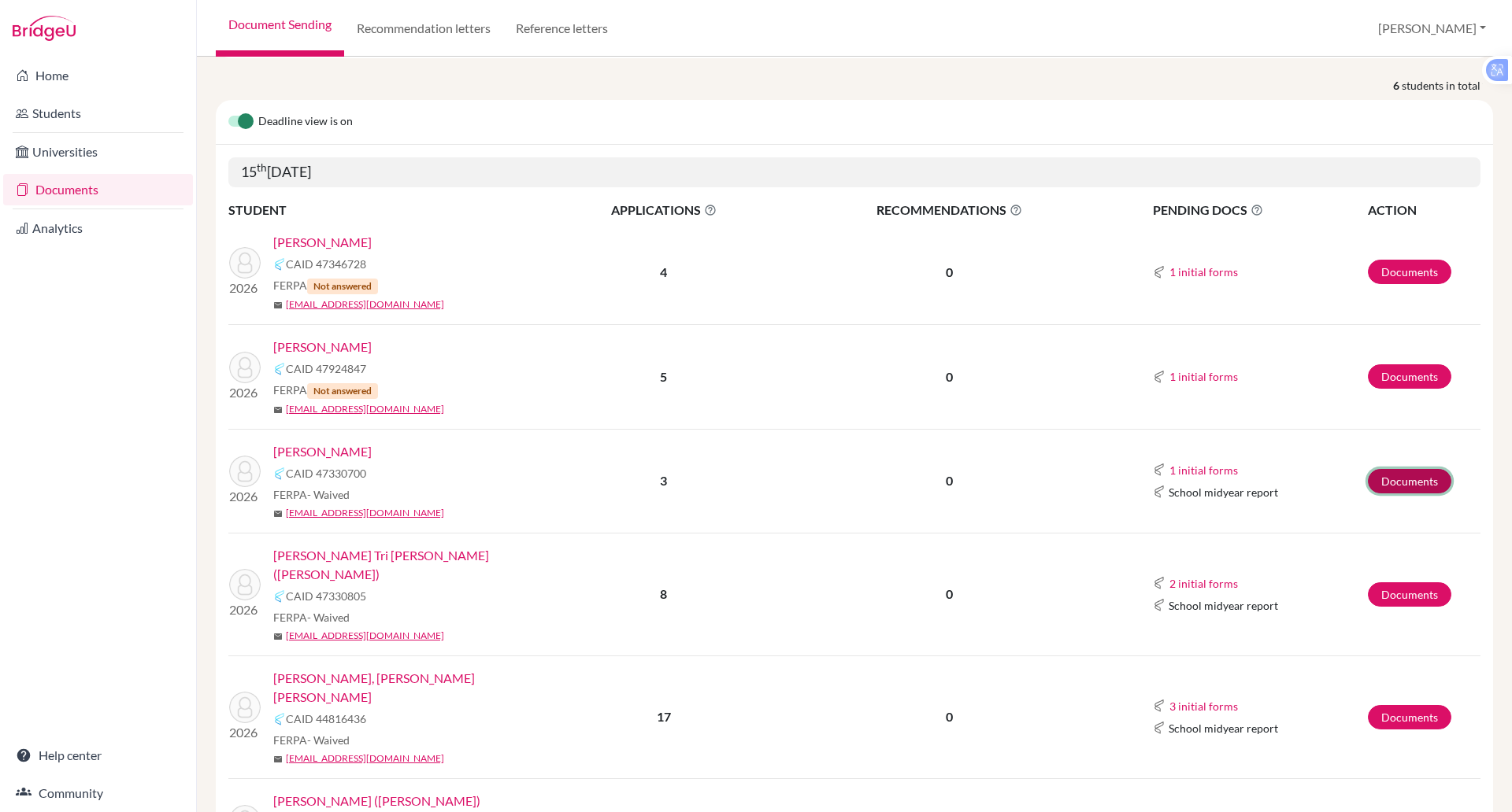
click at [1381, 480] on link "Documents" at bounding box center [1409, 481] width 84 height 25
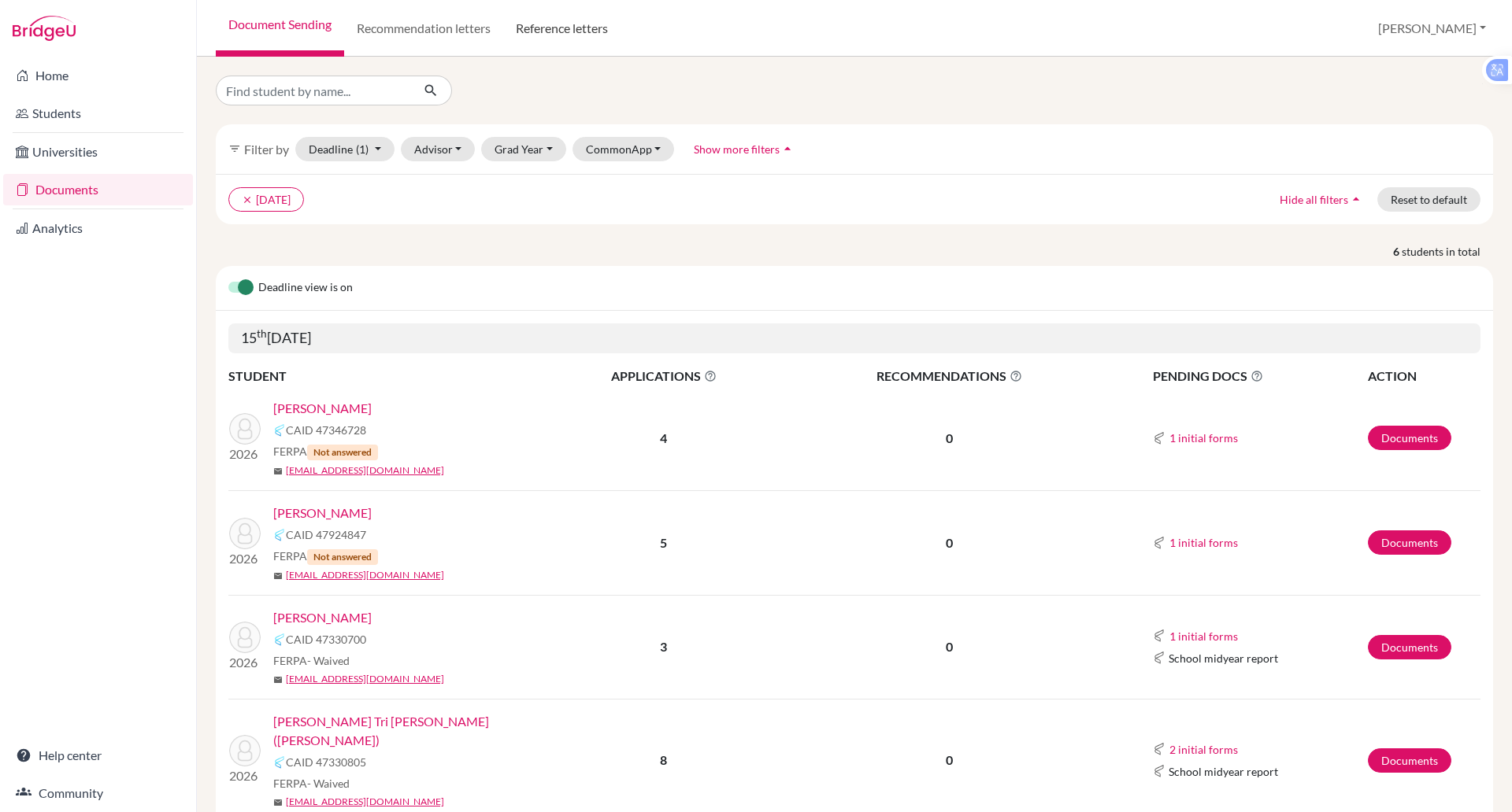
click at [553, 32] on link "Reference letters" at bounding box center [562, 29] width 118 height 57
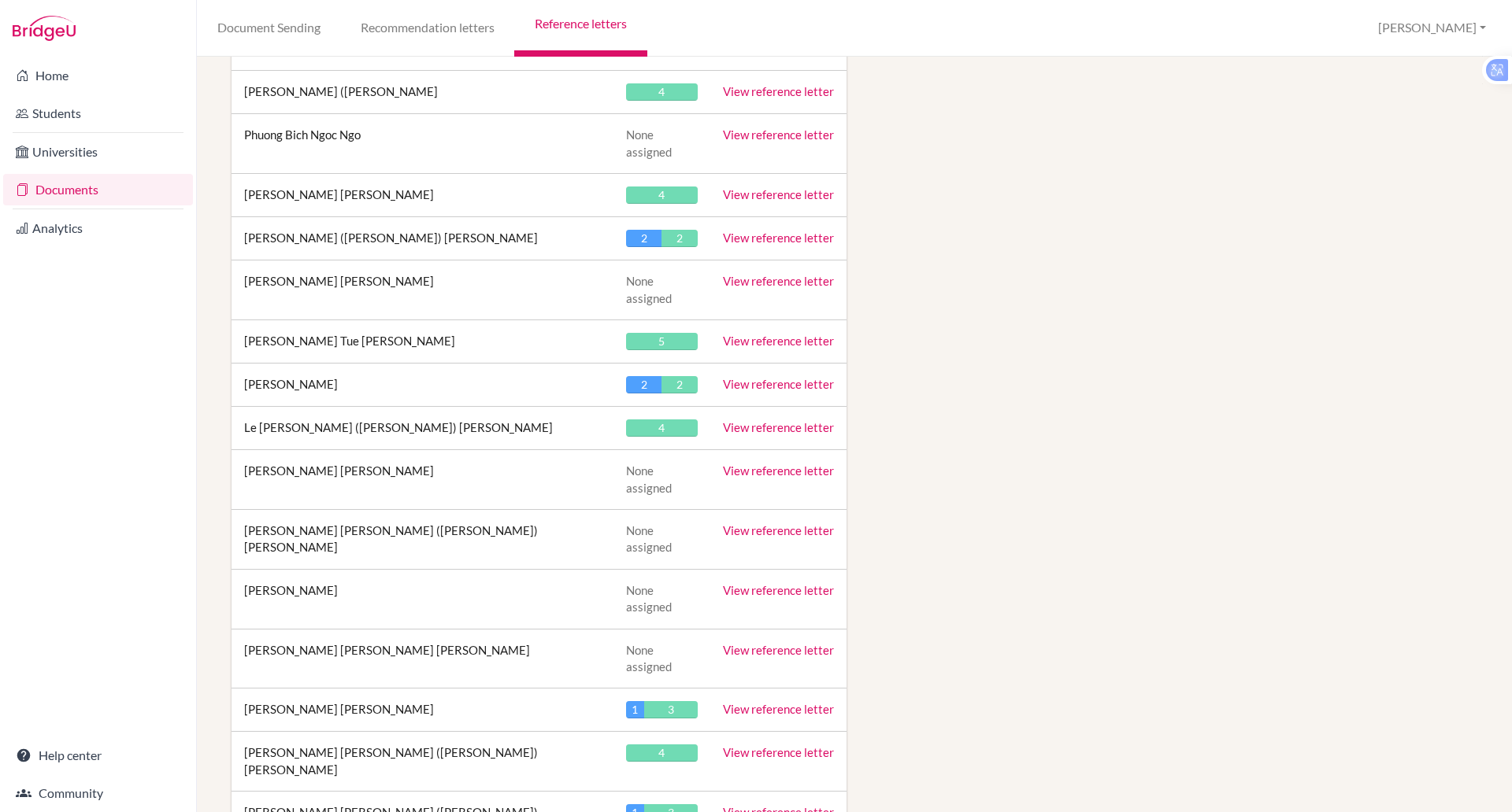
scroll to position [4827, 0]
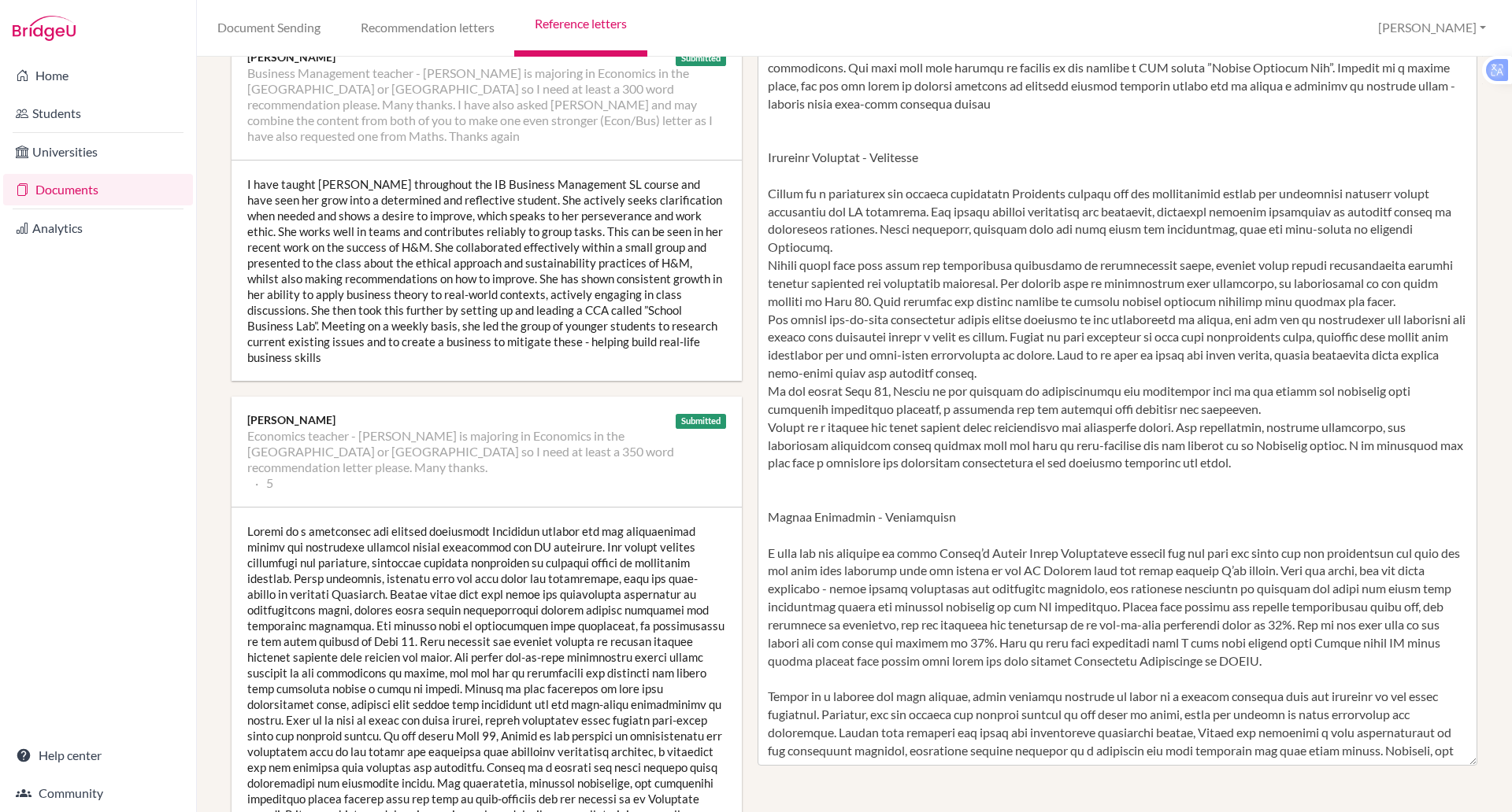
scroll to position [182, 0]
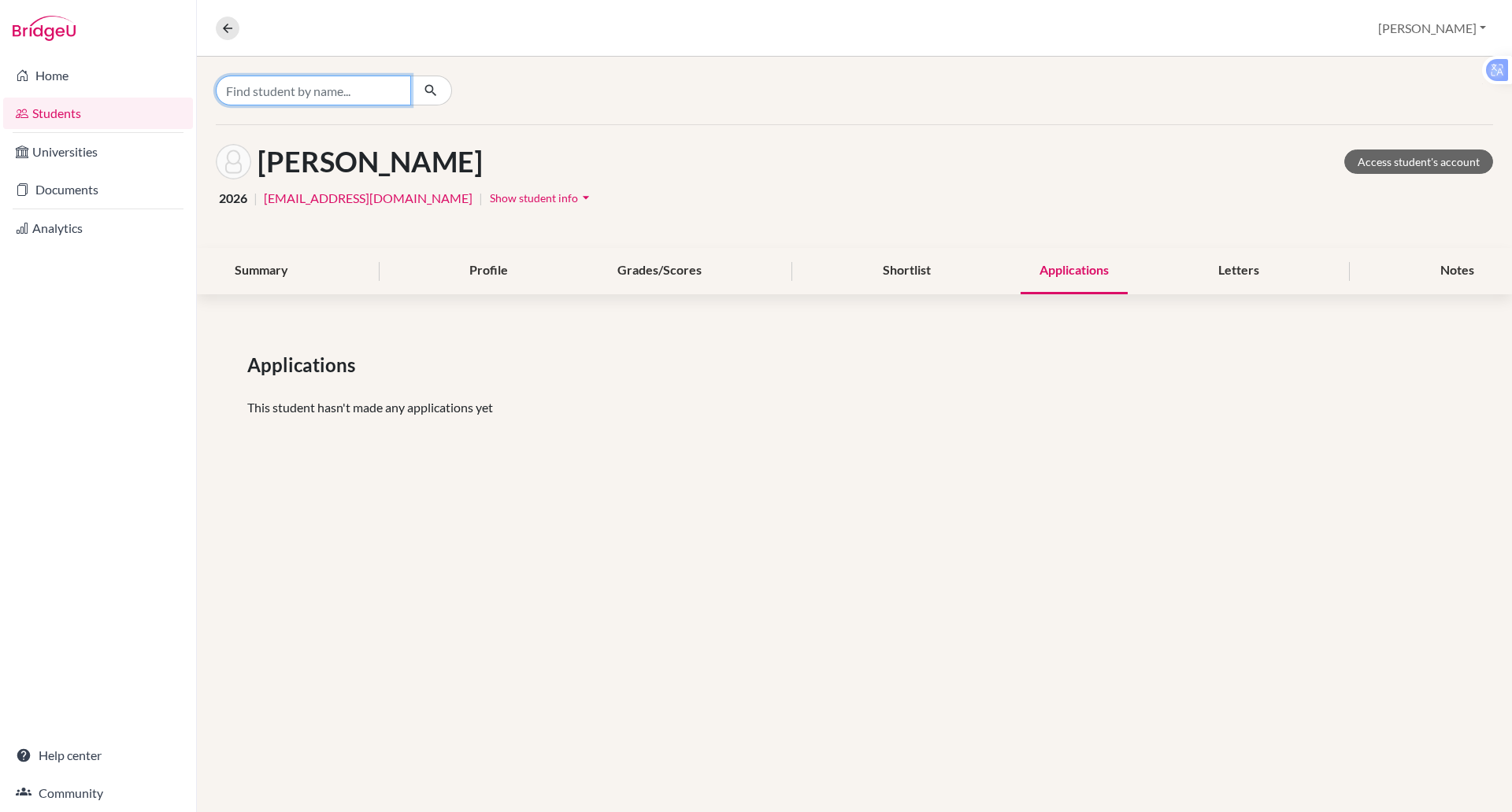
click at [287, 86] on input "Find student by name..." at bounding box center [314, 90] width 195 height 30
type input "[PERSON_NAME]"
click at [435, 89] on icon "button" at bounding box center [430, 90] width 16 height 16
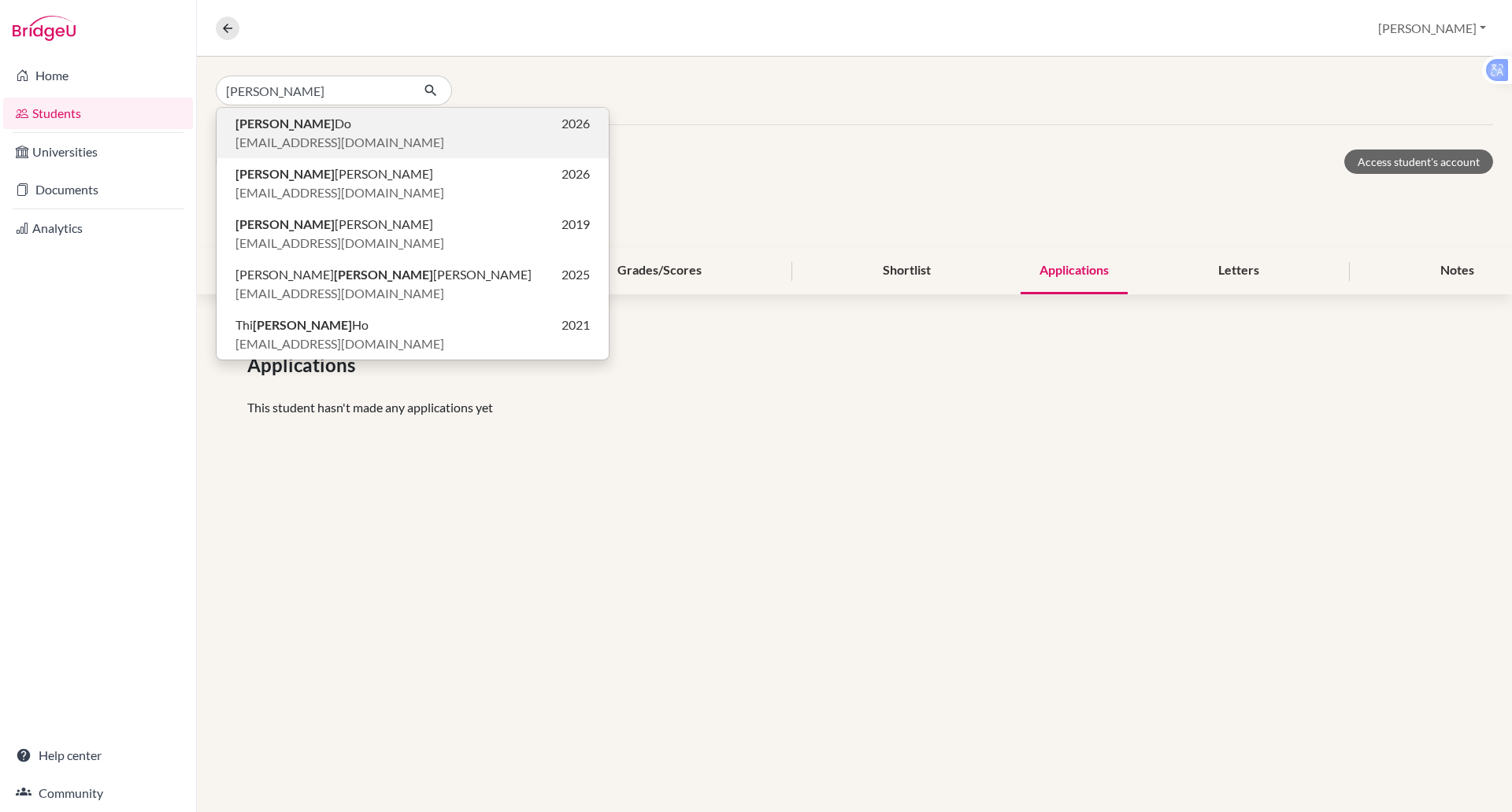
click at [309, 124] on p "Minh Thu Do 2026" at bounding box center [412, 123] width 354 height 19
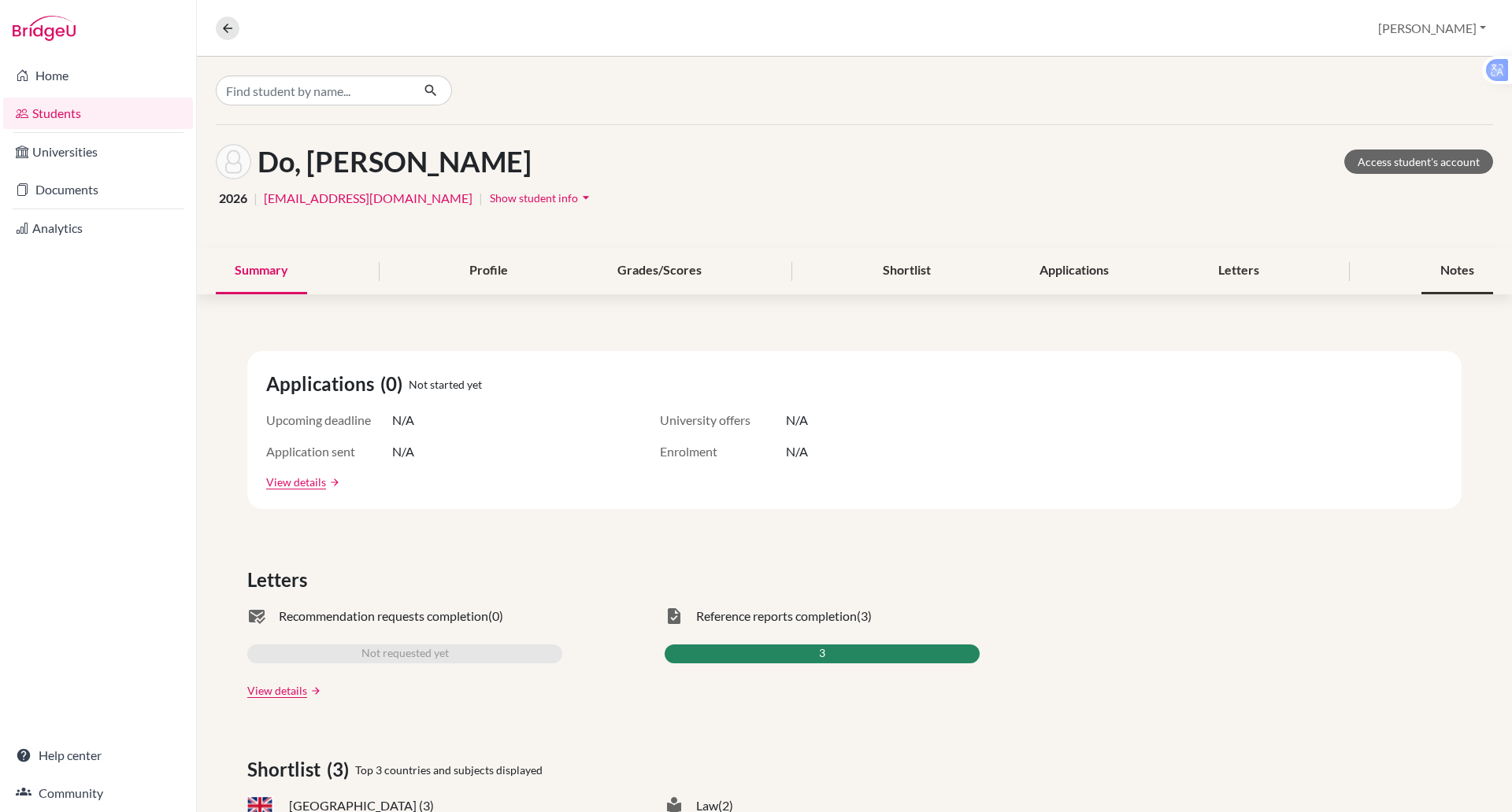
click at [1421, 277] on div "Notes" at bounding box center [1457, 271] width 72 height 47
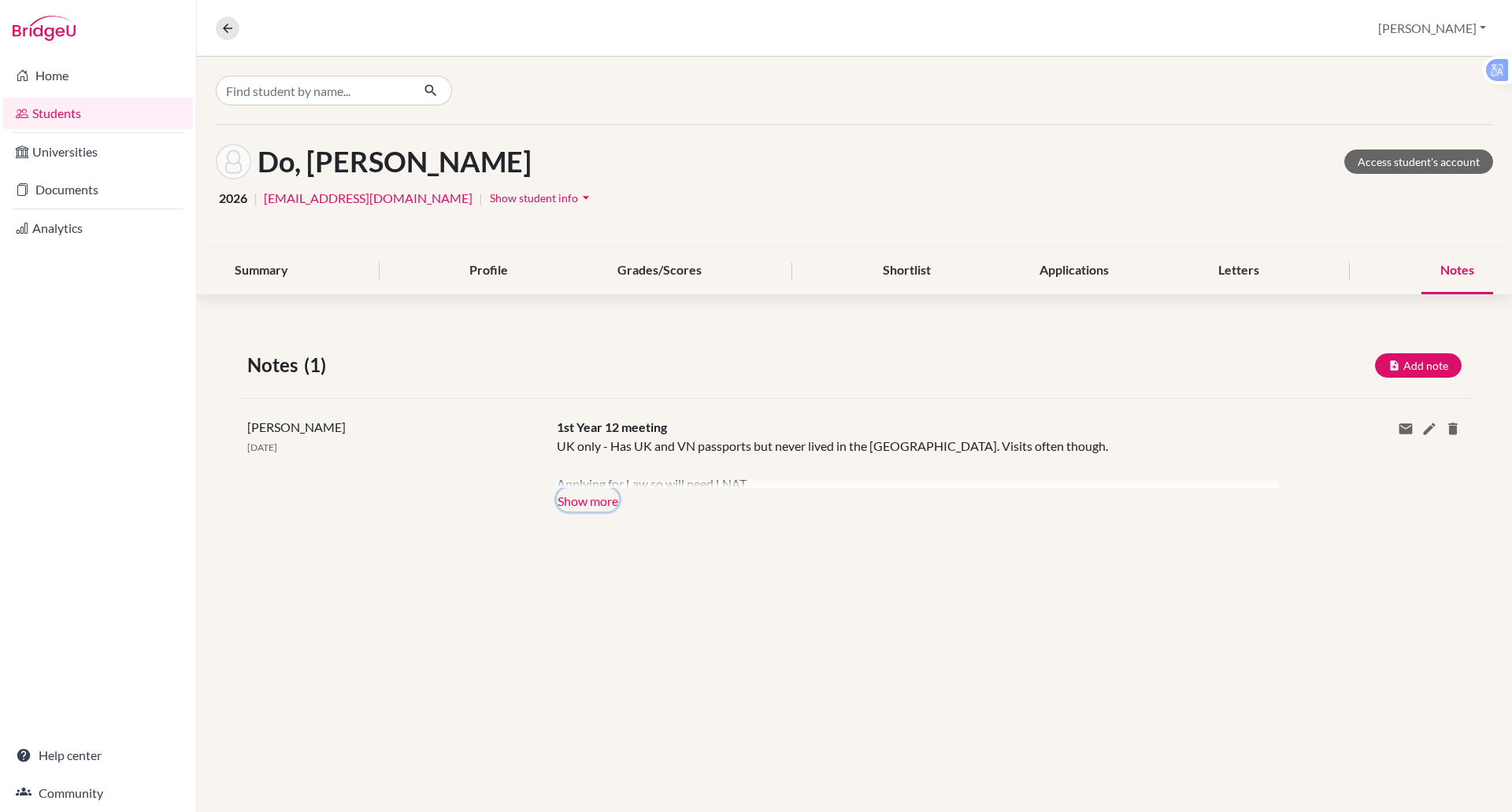
click at [577, 498] on button "Show more" at bounding box center [588, 500] width 63 height 24
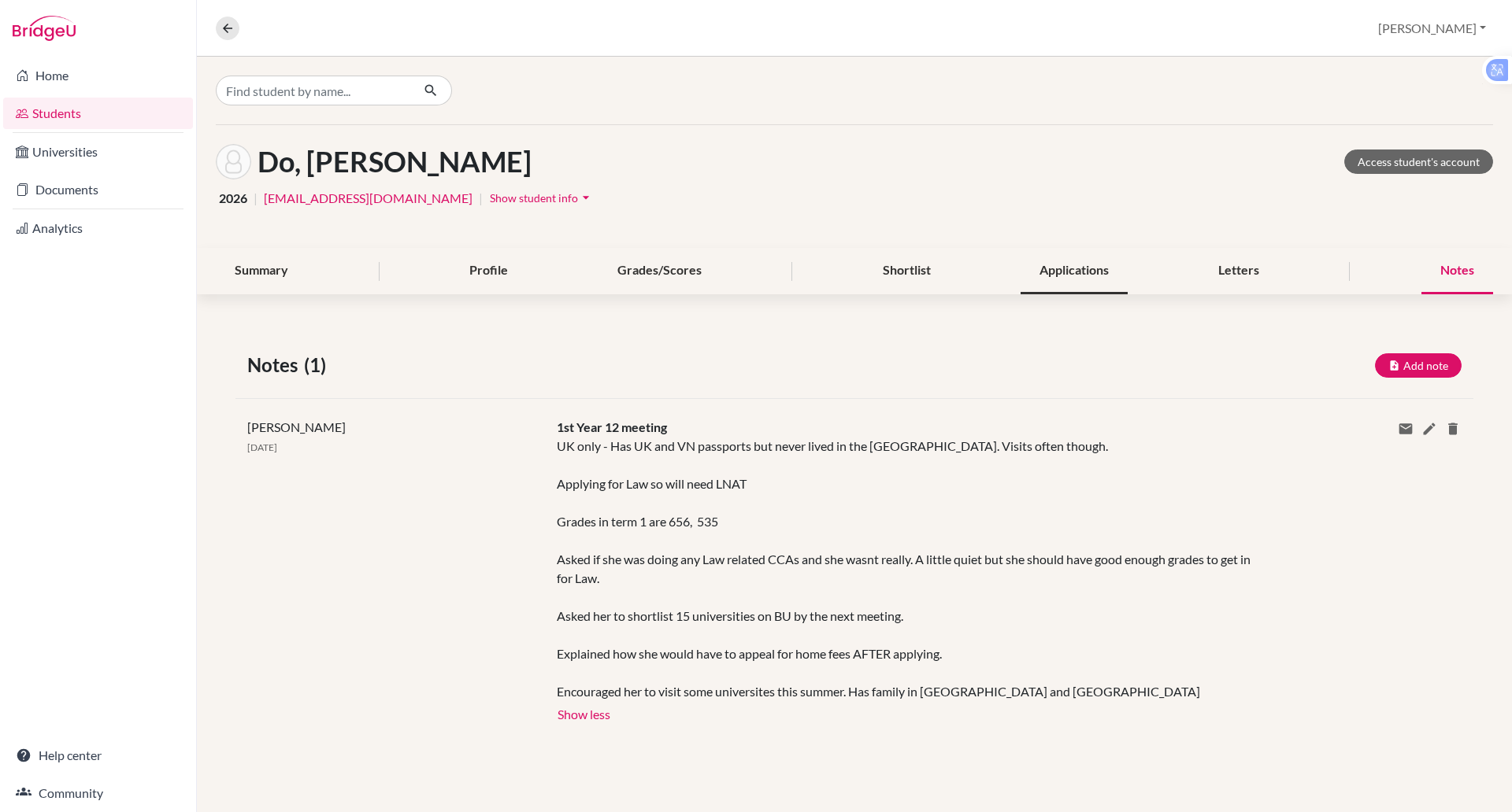
click at [1053, 274] on div "Applications" at bounding box center [1073, 271] width 107 height 47
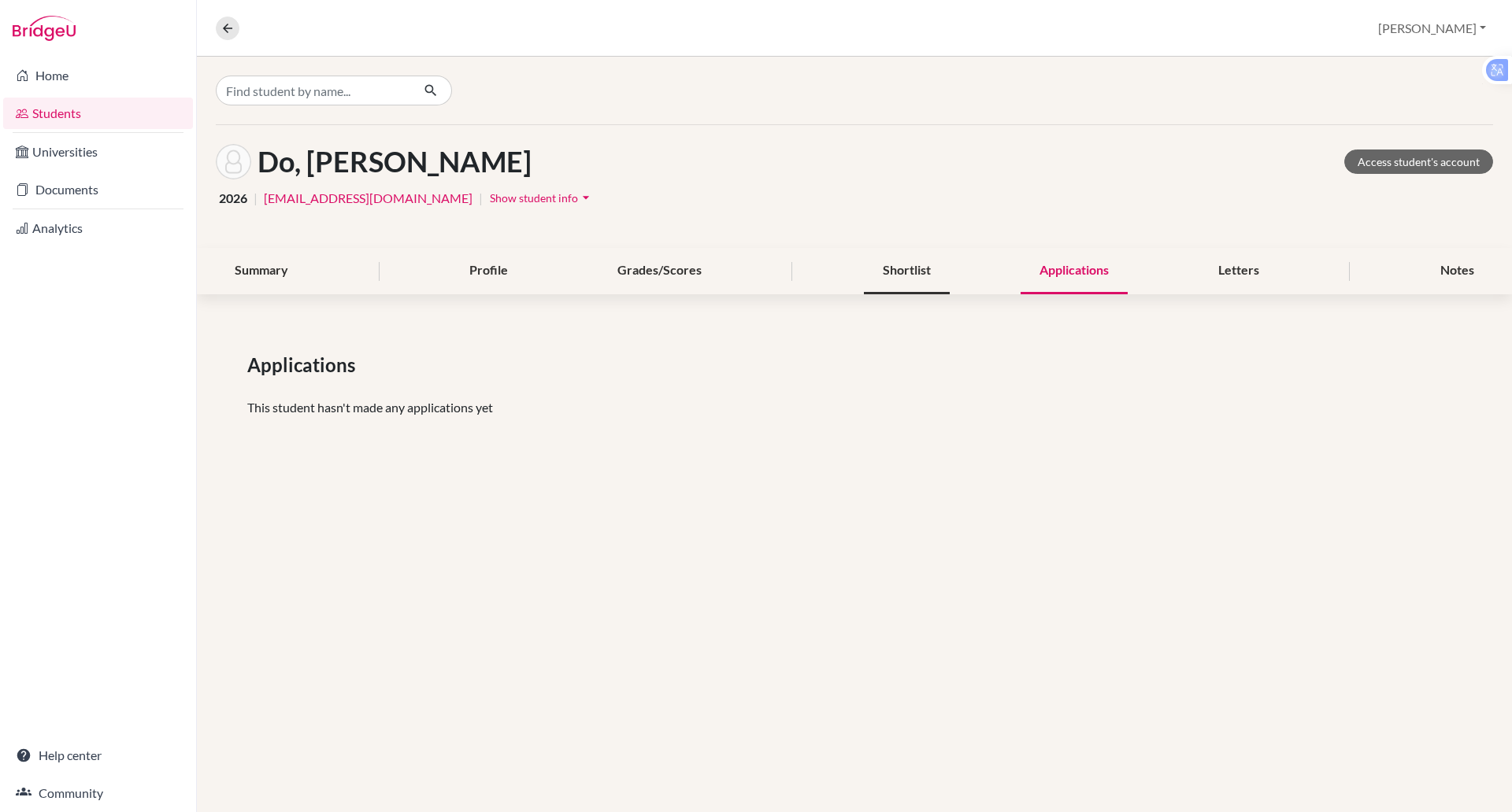
click at [890, 264] on div "Shortlist" at bounding box center [906, 271] width 86 height 47
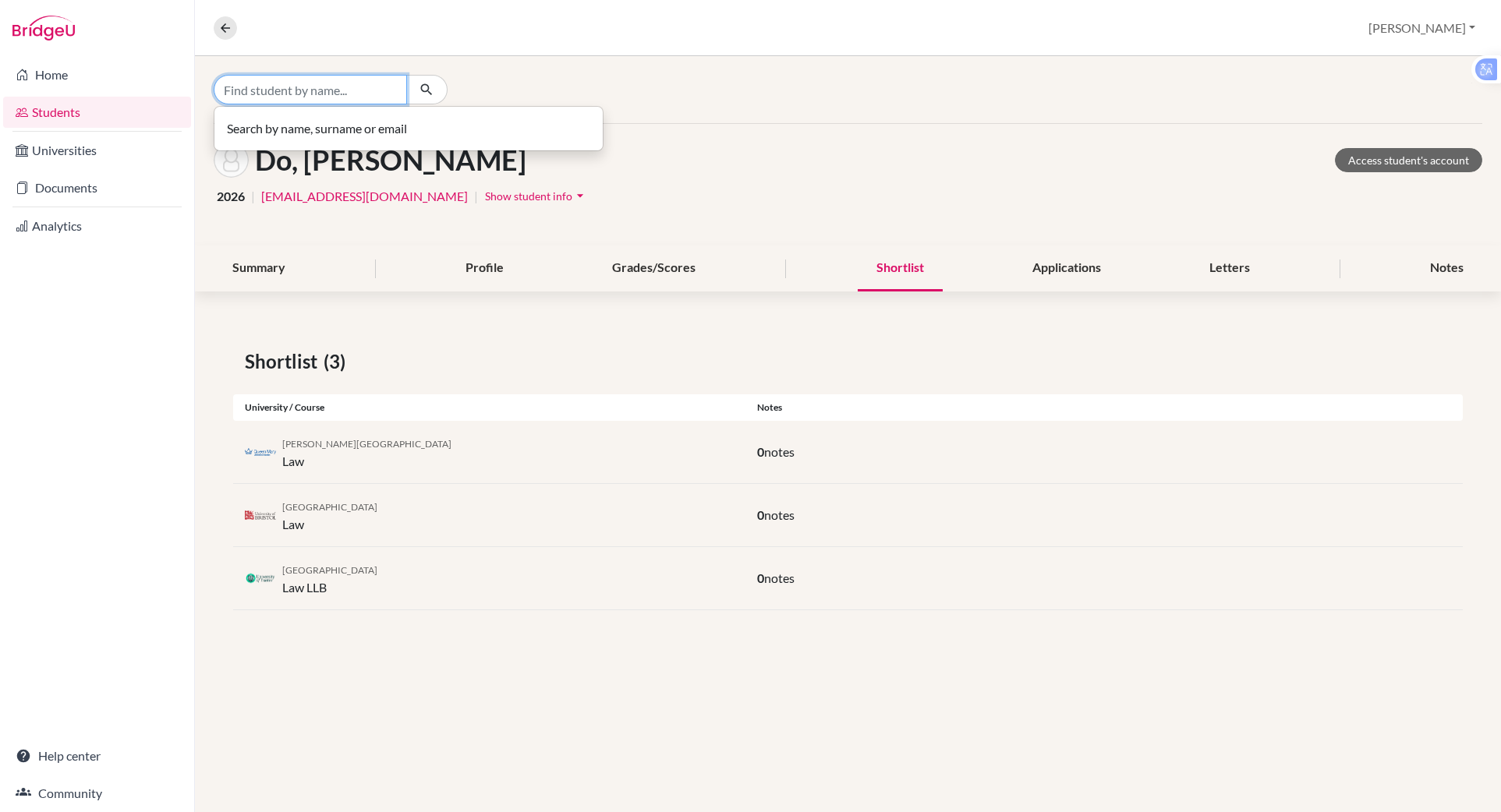
click at [300, 87] on input "Find student by name..." at bounding box center [311, 89] width 193 height 30
type input "alex"
click at [426, 86] on icon "button" at bounding box center [426, 89] width 15 height 15
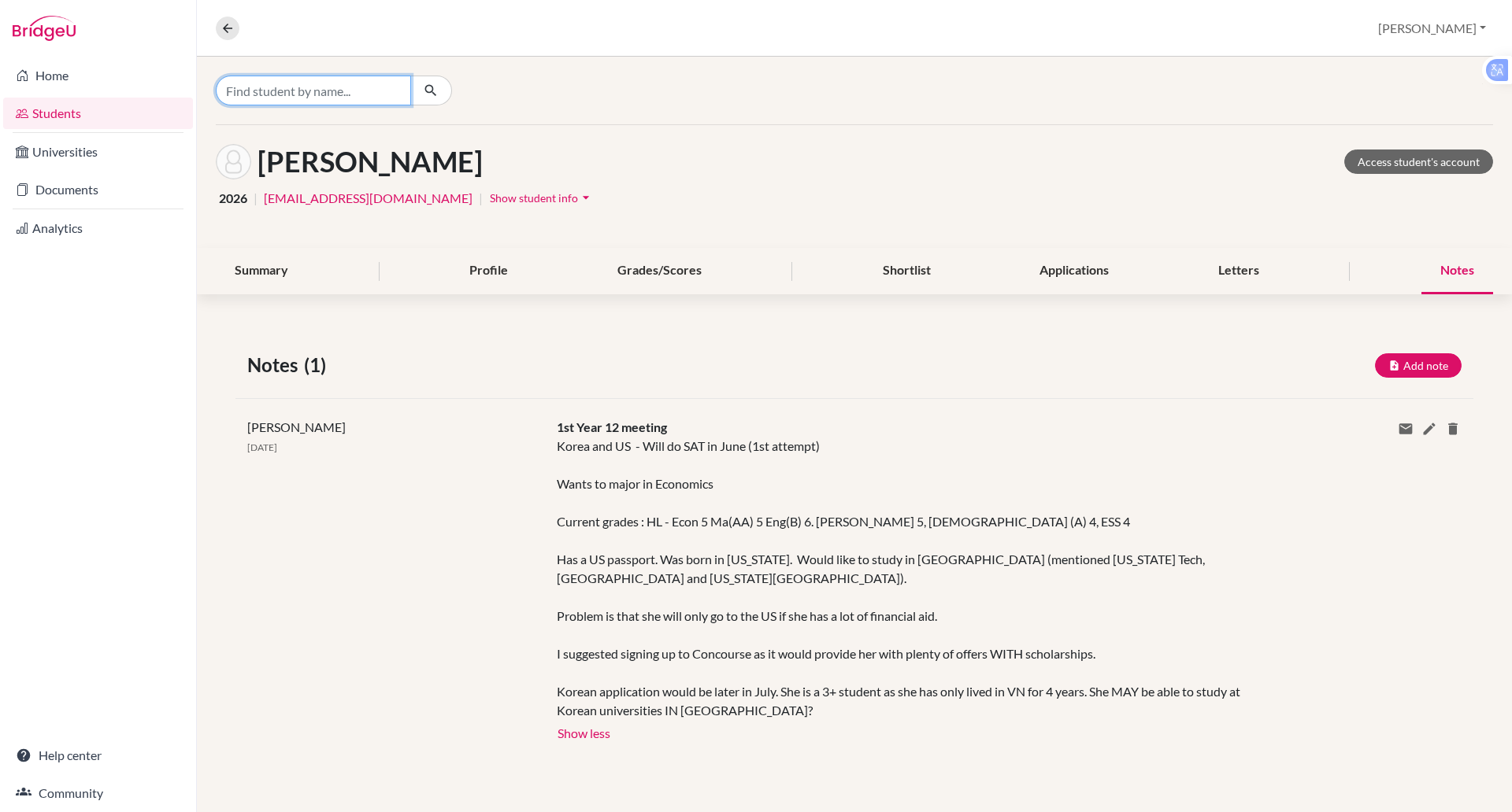
click at [301, 91] on input "Find student by name..." at bounding box center [314, 90] width 195 height 30
type input "do minh"
click at [431, 104] on button "button" at bounding box center [430, 90] width 41 height 30
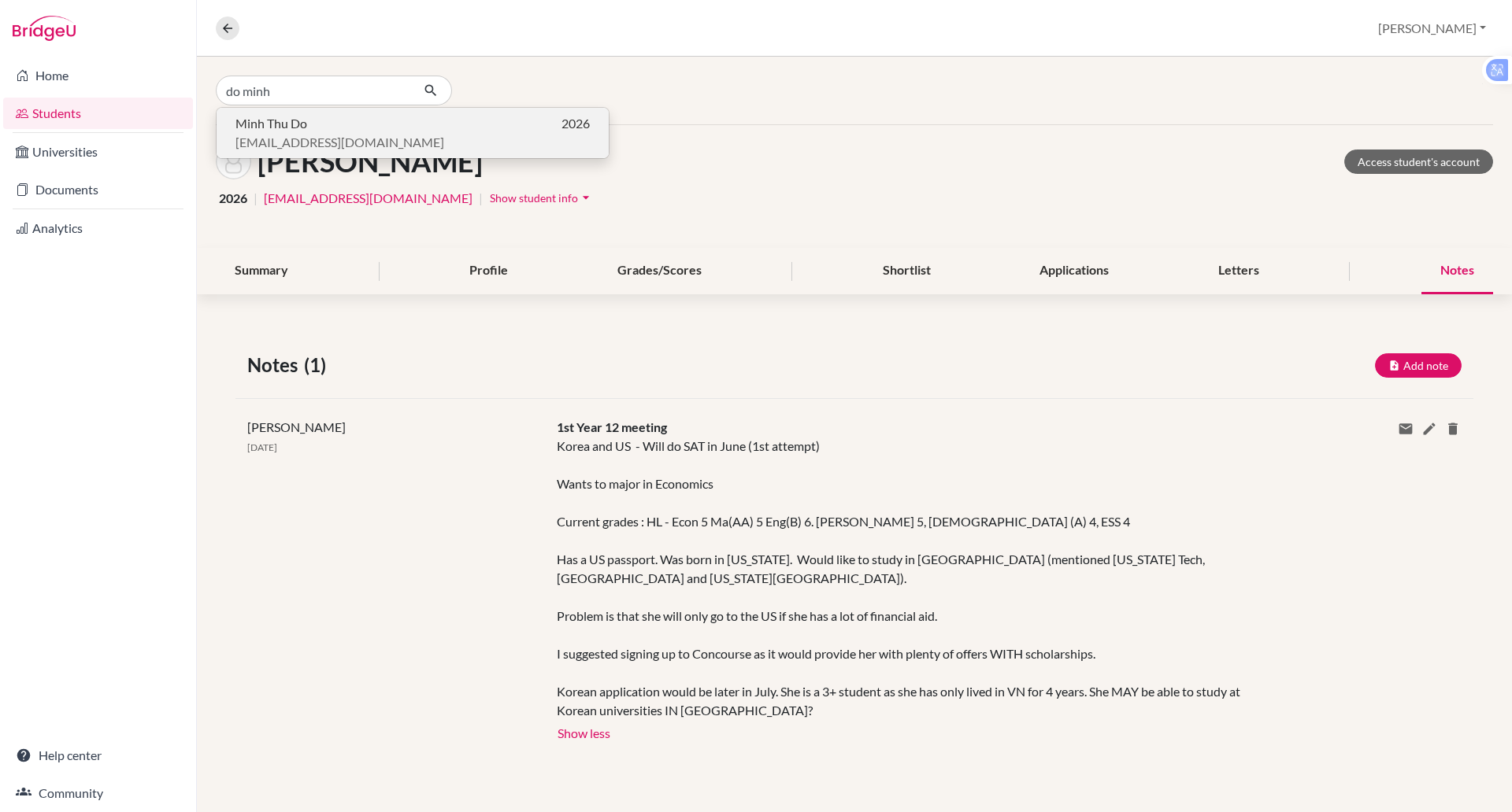
click at [303, 134] on span "tdo2@bisvietnam.com" at bounding box center [339, 143] width 209 height 19
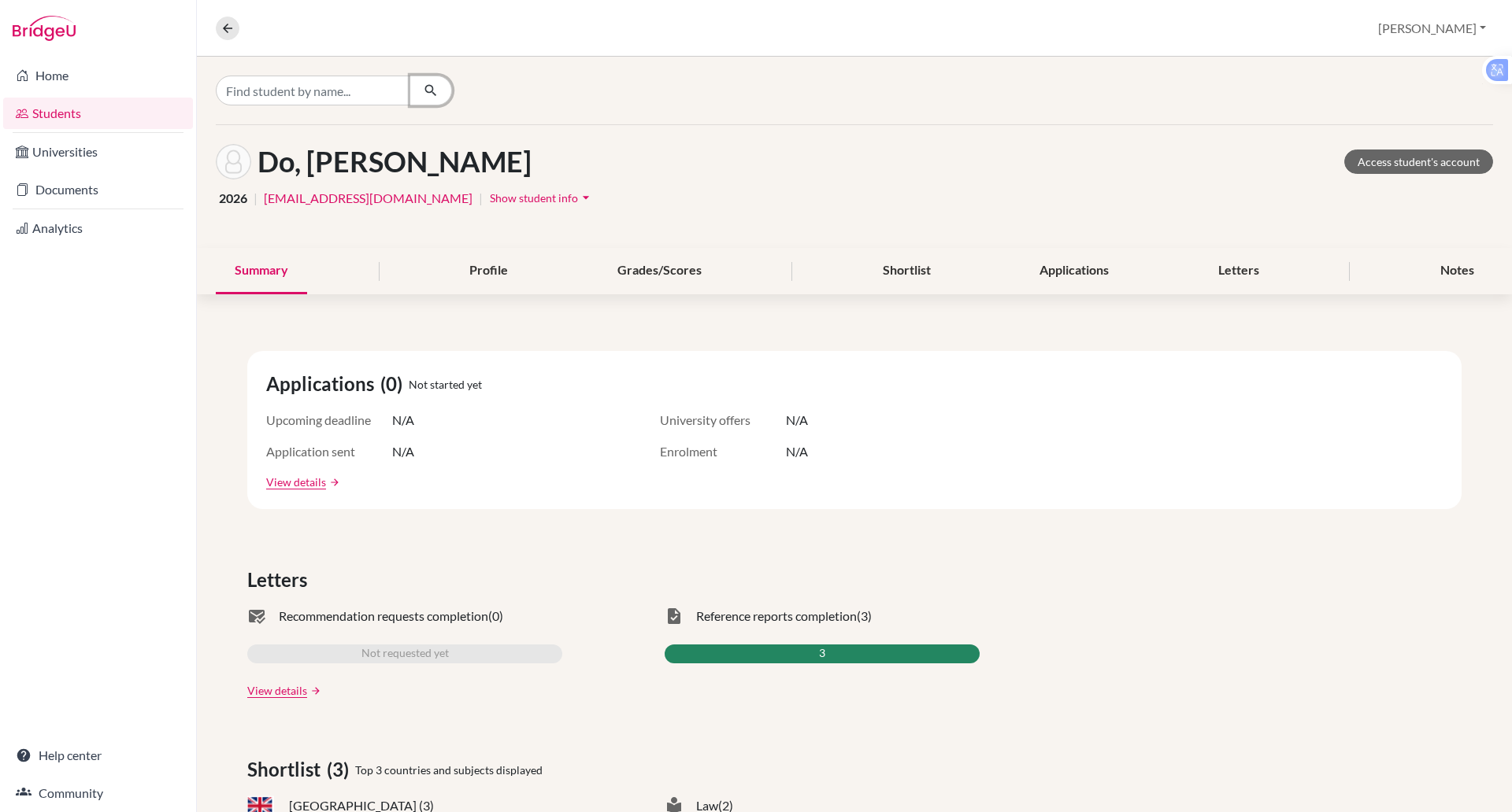
click at [433, 95] on icon "button" at bounding box center [430, 90] width 16 height 16
click at [1360, 161] on link "Access student's account" at bounding box center [1418, 162] width 149 height 25
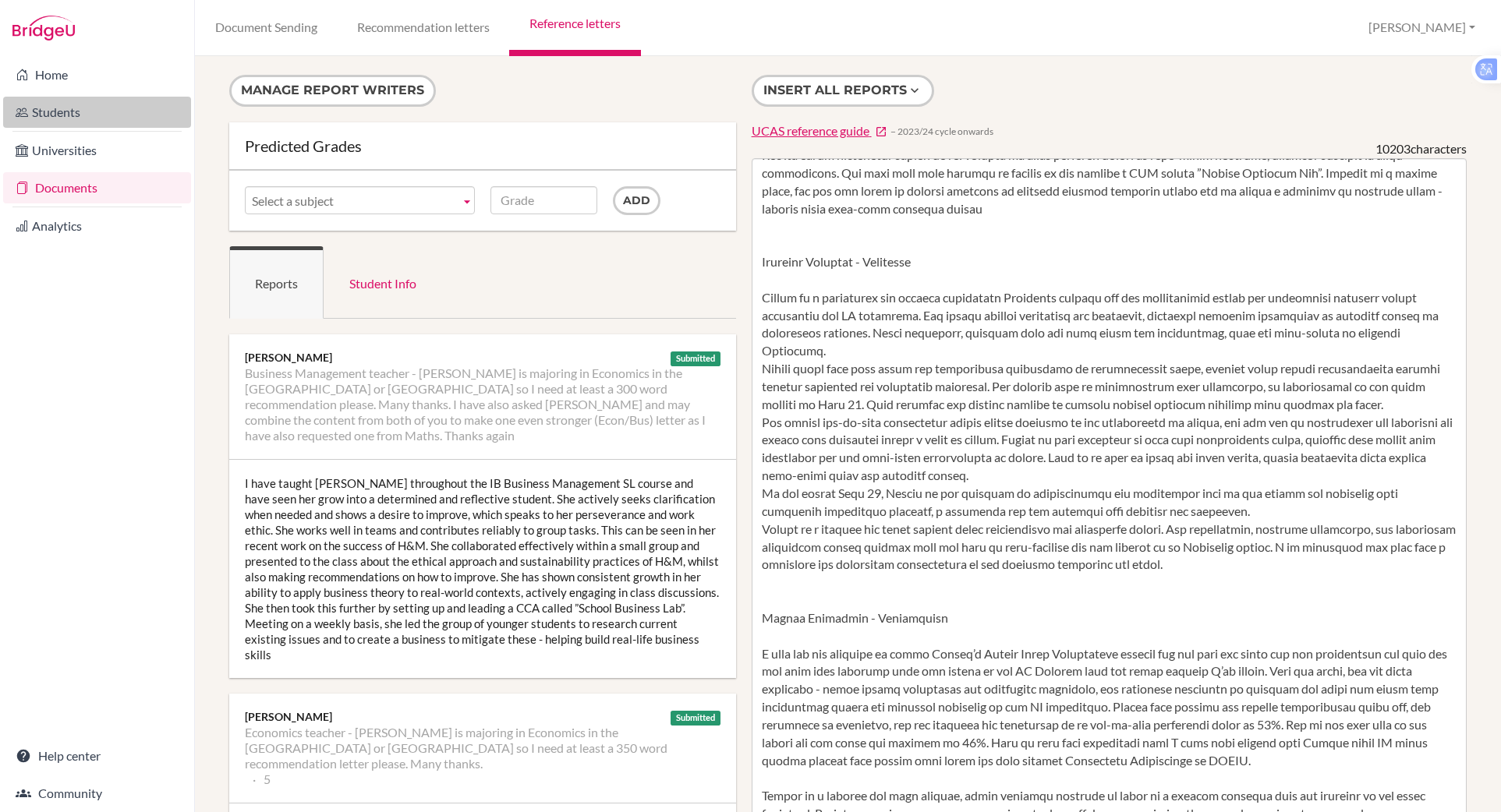
click at [69, 111] on link "Students" at bounding box center [97, 112] width 188 height 31
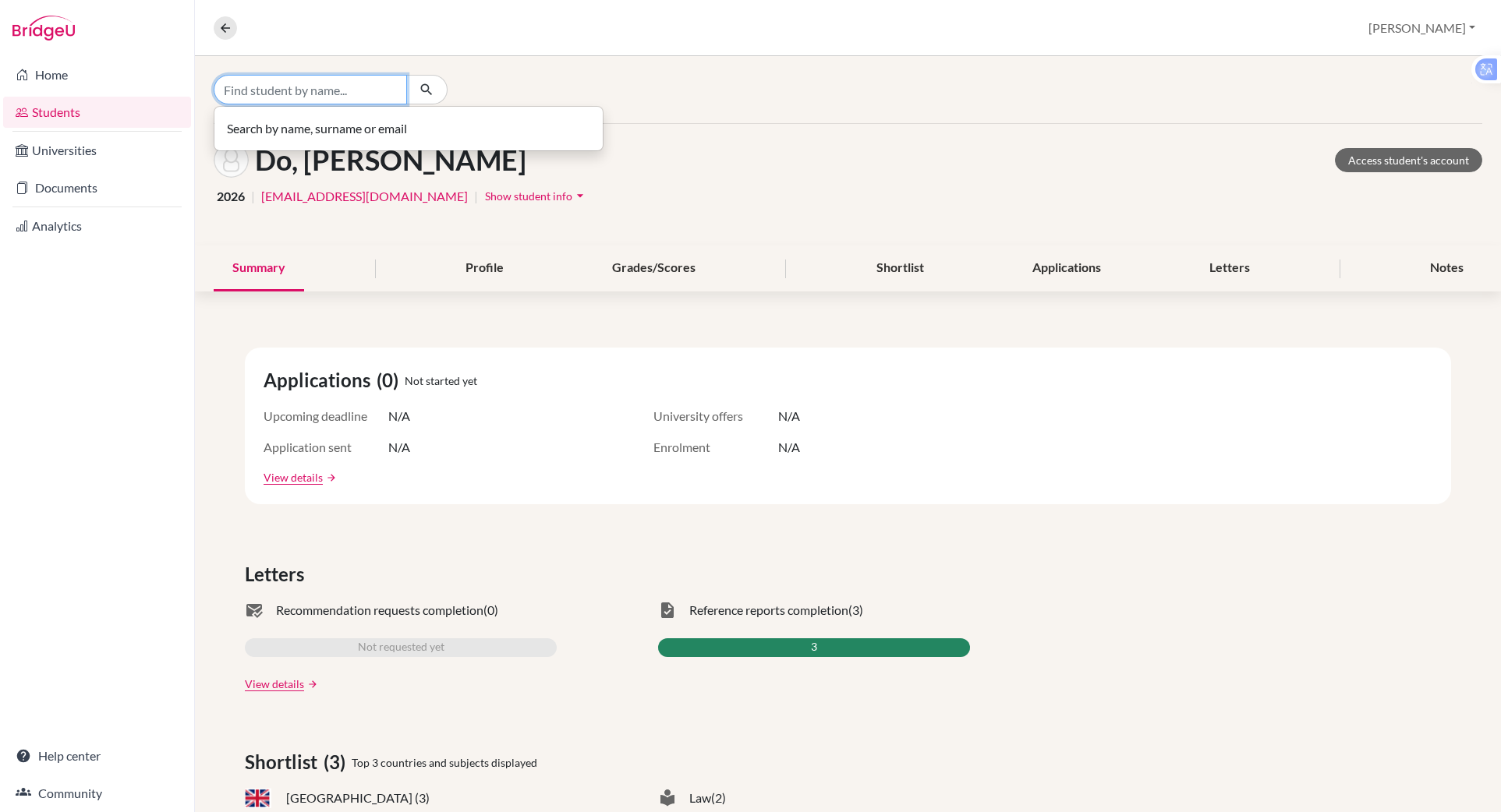
click at [323, 81] on input "Find student by name..." at bounding box center [311, 89] width 193 height 30
type input "t"
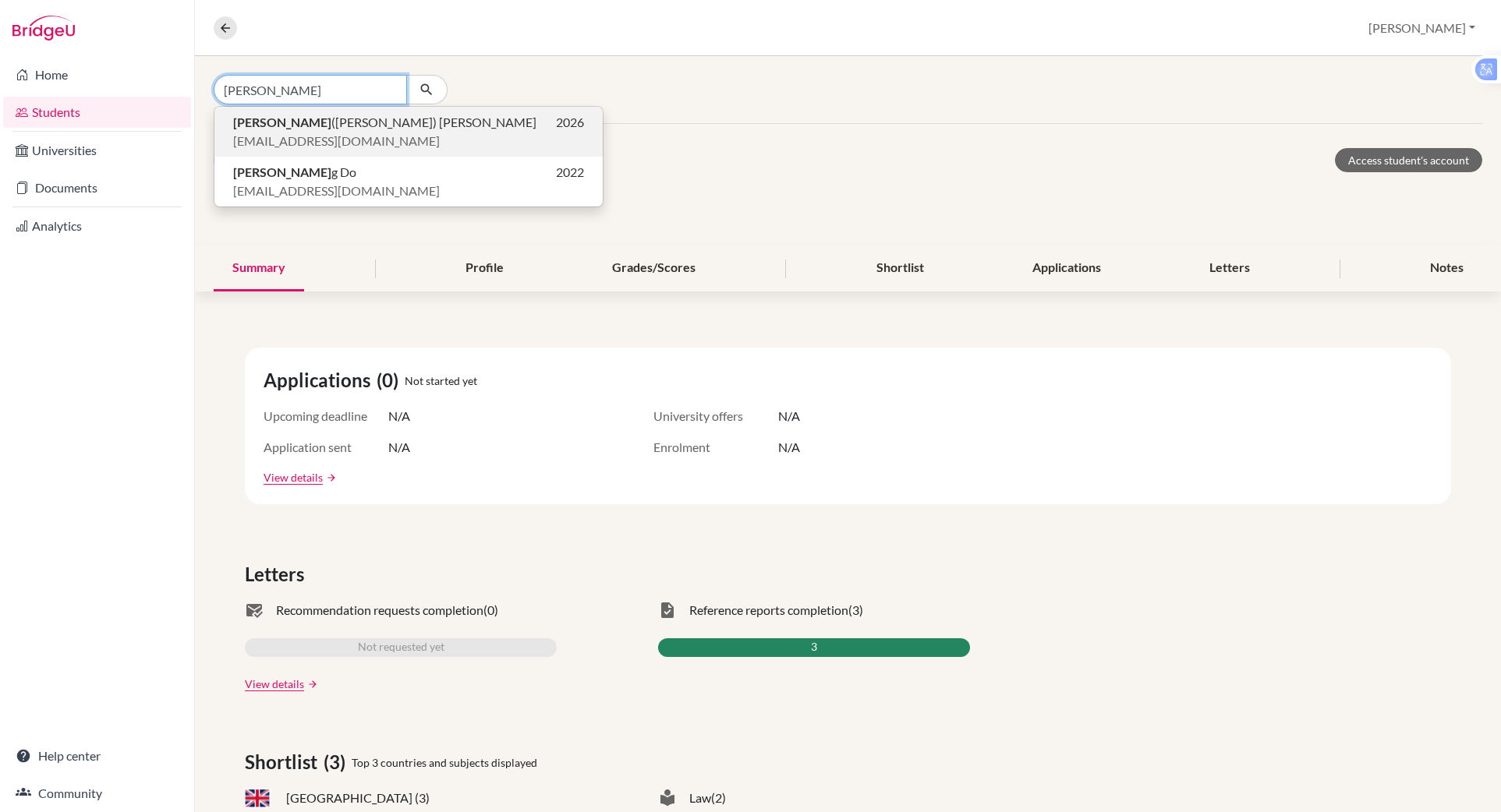
type input "[PERSON_NAME]"
click at [287, 146] on span "[EMAIL_ADDRESS][DOMAIN_NAME]" at bounding box center [336, 141] width 207 height 19
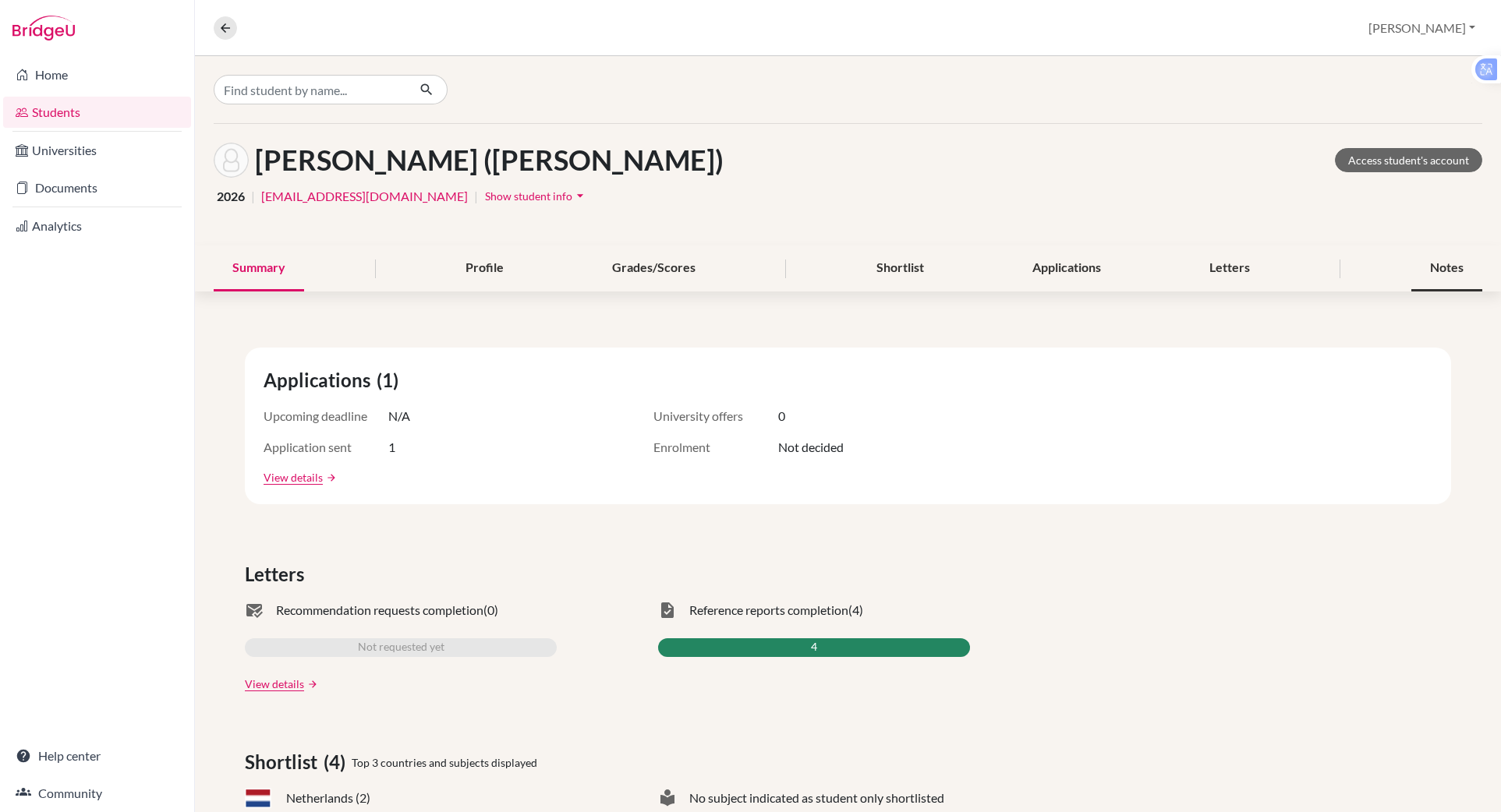
click at [1435, 272] on div "Notes" at bounding box center [1447, 269] width 71 height 46
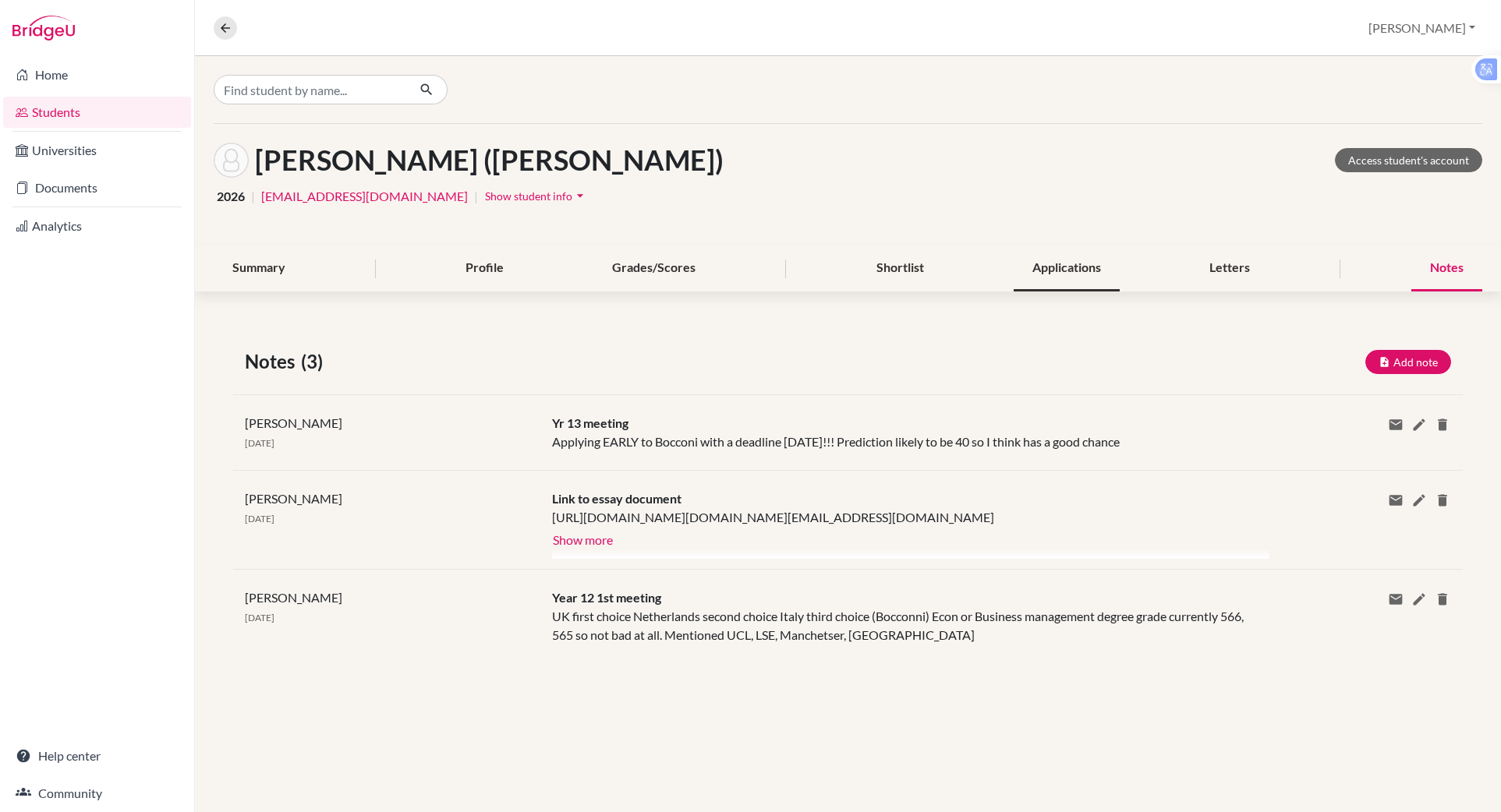
click at [1118, 268] on div "Applications" at bounding box center [1067, 269] width 106 height 46
